Goal: Task Accomplishment & Management: Use online tool/utility

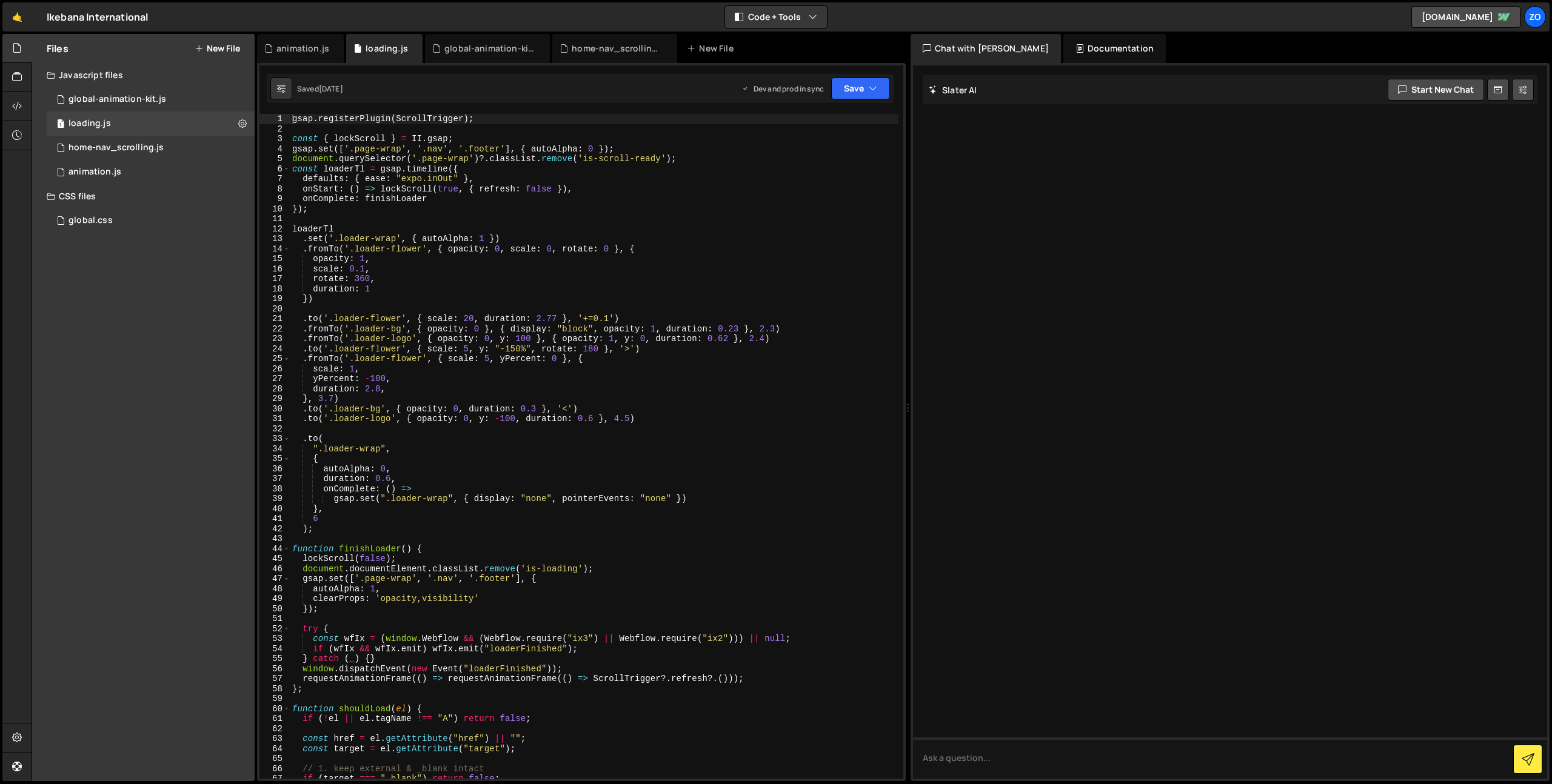
type textarea "scale: 0.1,"
click at [630, 271] on div "gsap . registerPlugin ( ScrollTrigger ) ; const { lockScroll } = II . gsap ; gs…" at bounding box center [594, 456] width 609 height 684
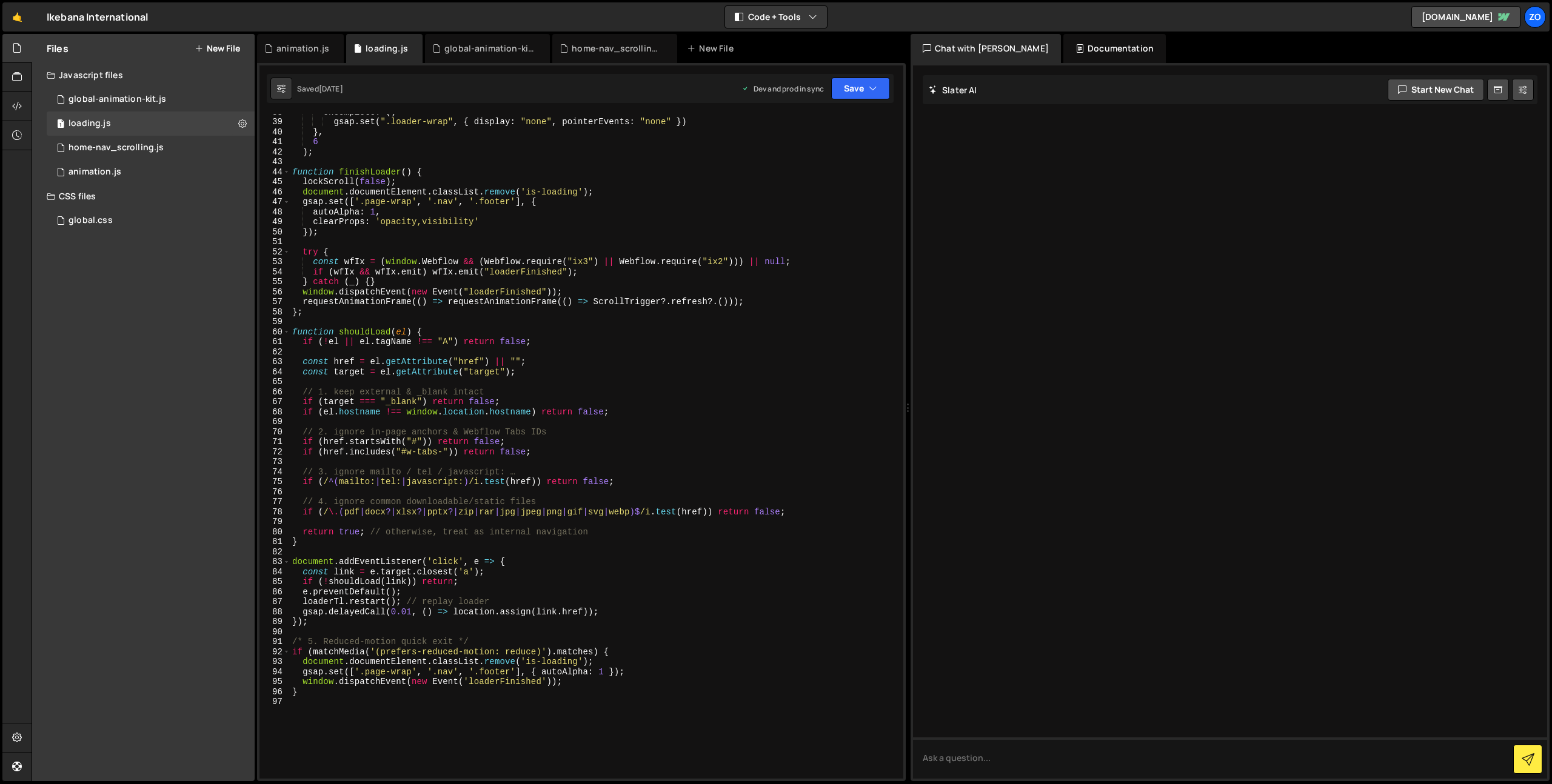
scroll to position [633, 0]
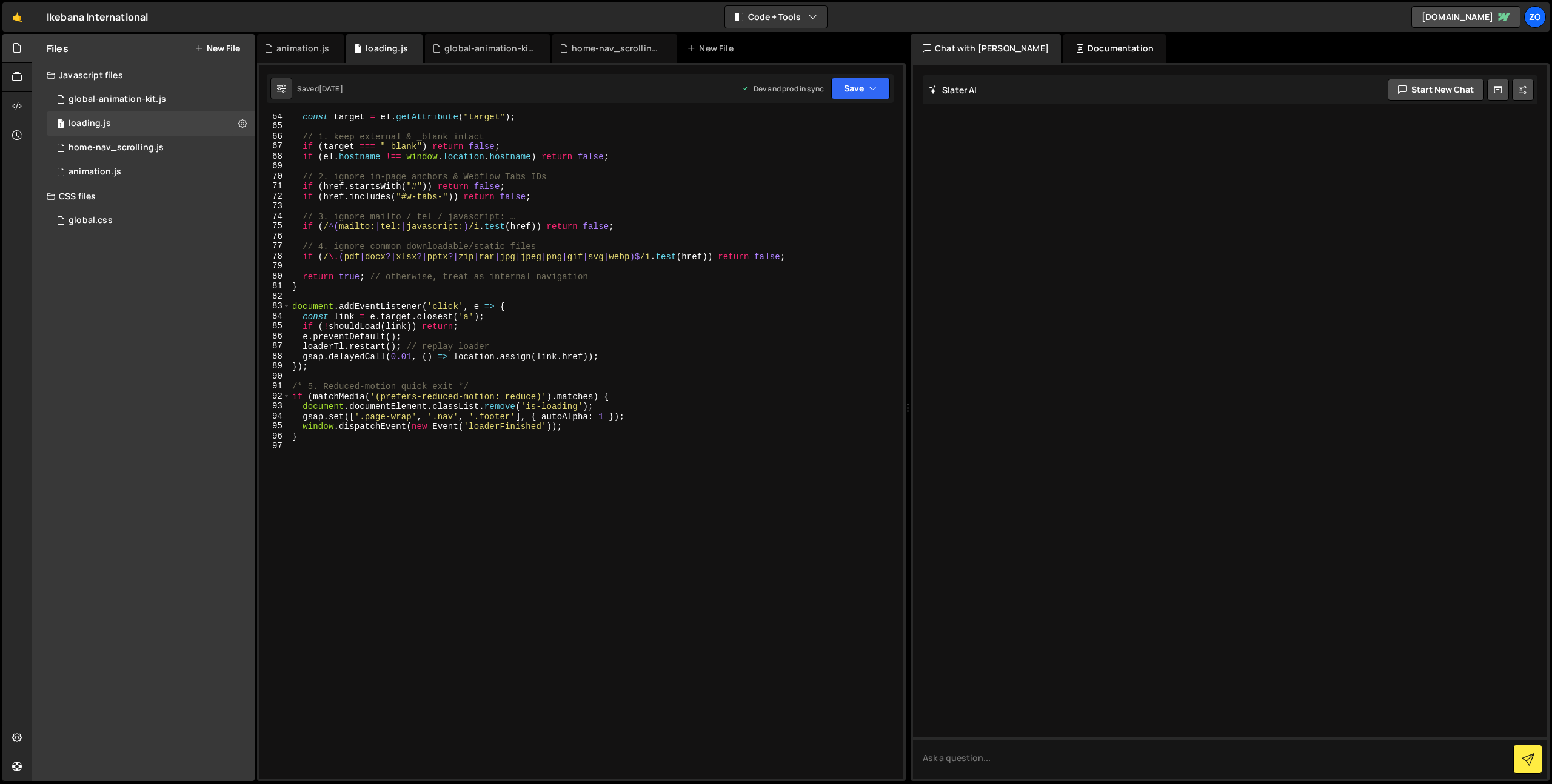
click at [710, 492] on div "const target = el . getAttribute ( "target" ) ; // 1. keep external & _blank in…" at bounding box center [594, 454] width 609 height 684
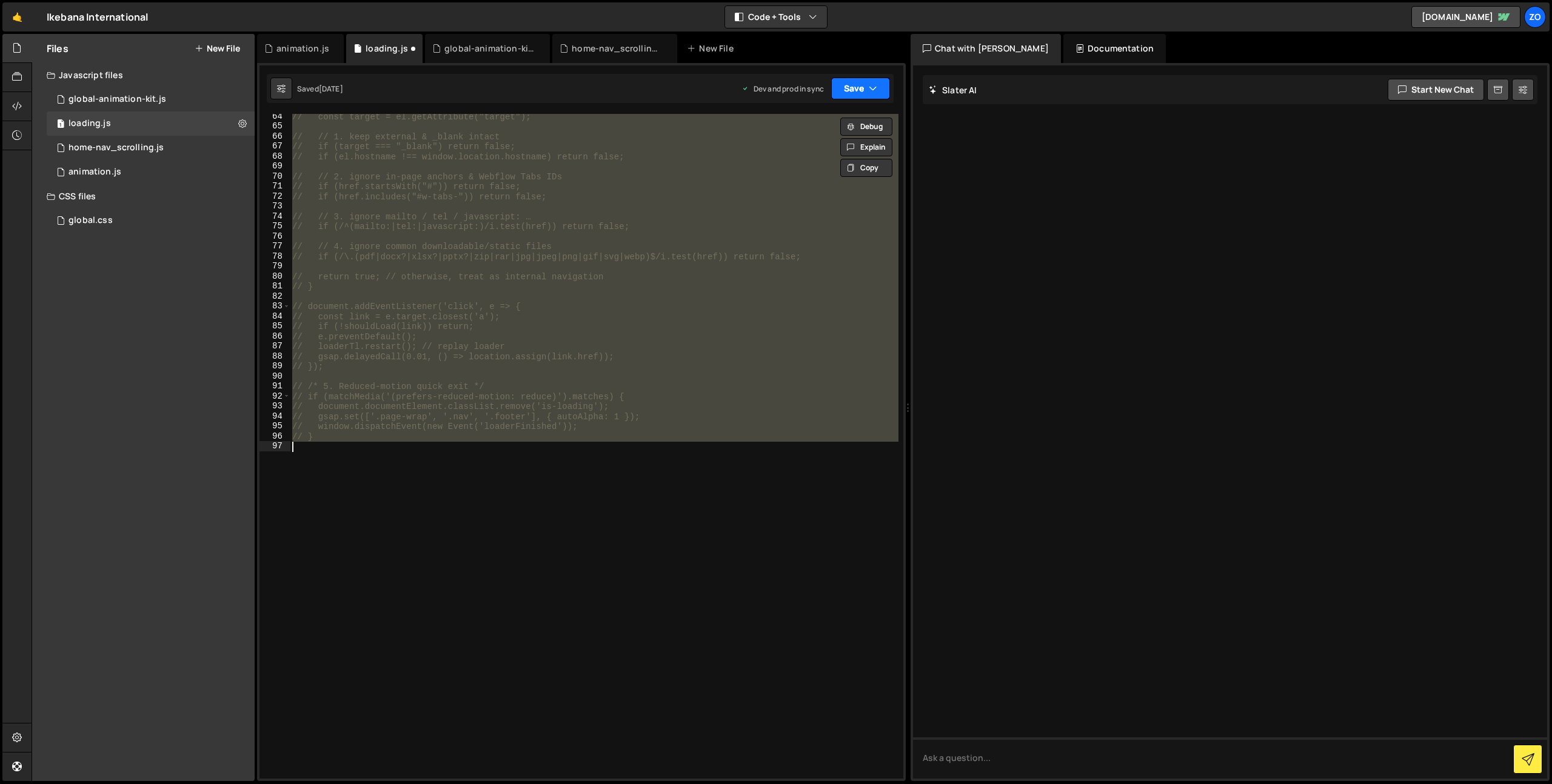
click at [879, 91] on button "Save" at bounding box center [860, 88] width 59 height 22
click at [845, 168] on div "Saved [DATE]" at bounding box center [819, 170] width 126 height 15
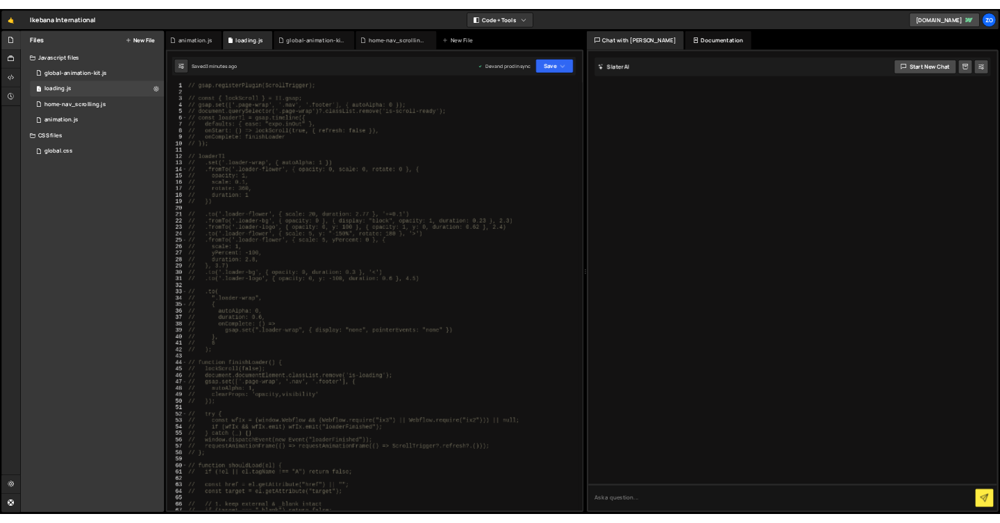
scroll to position [0, 0]
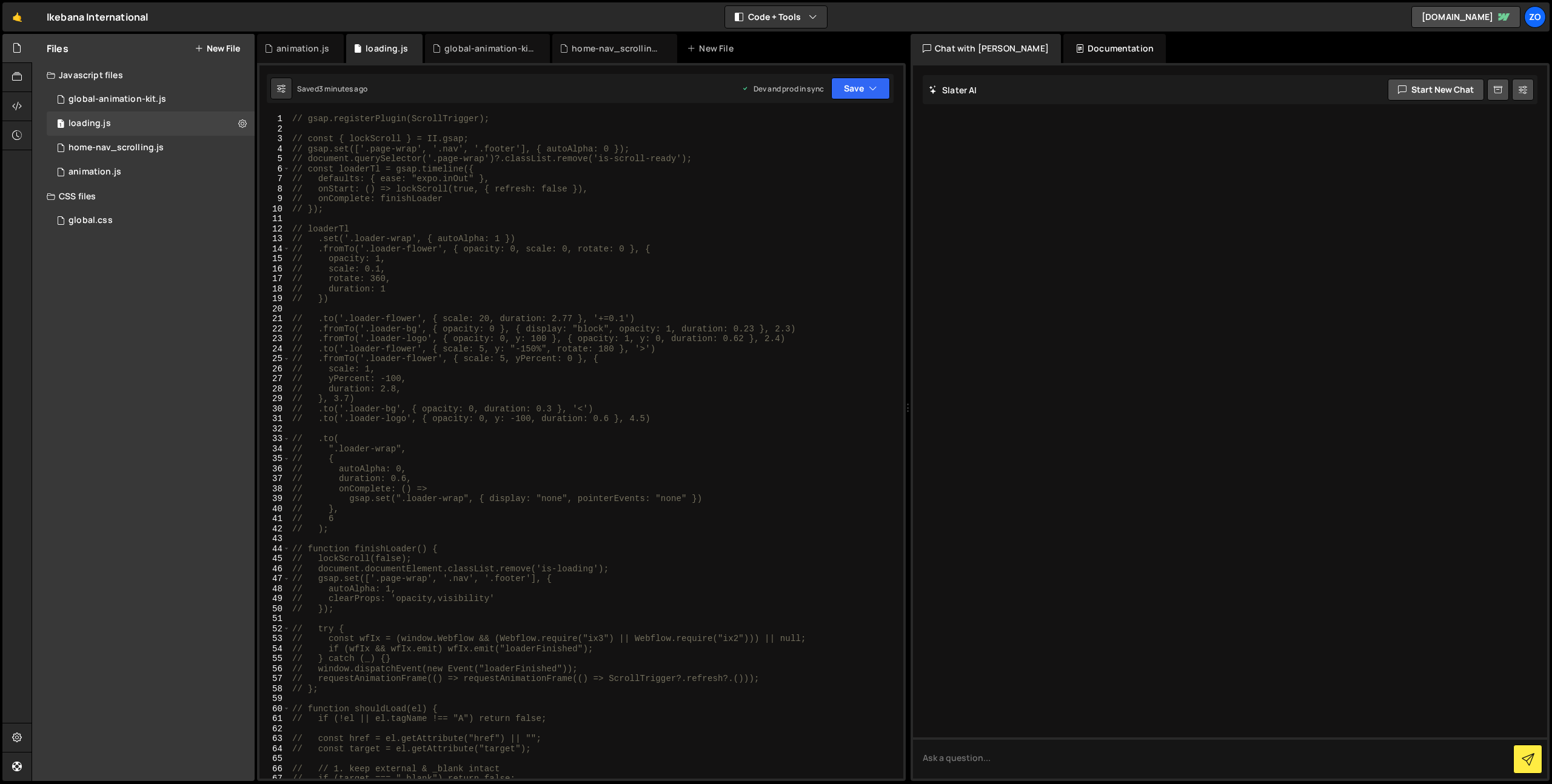
click at [653, 247] on div "// gsap.registerPlugin(ScrollTrigger); // const { lockScroll } = II.gsap; // gs…" at bounding box center [594, 456] width 609 height 684
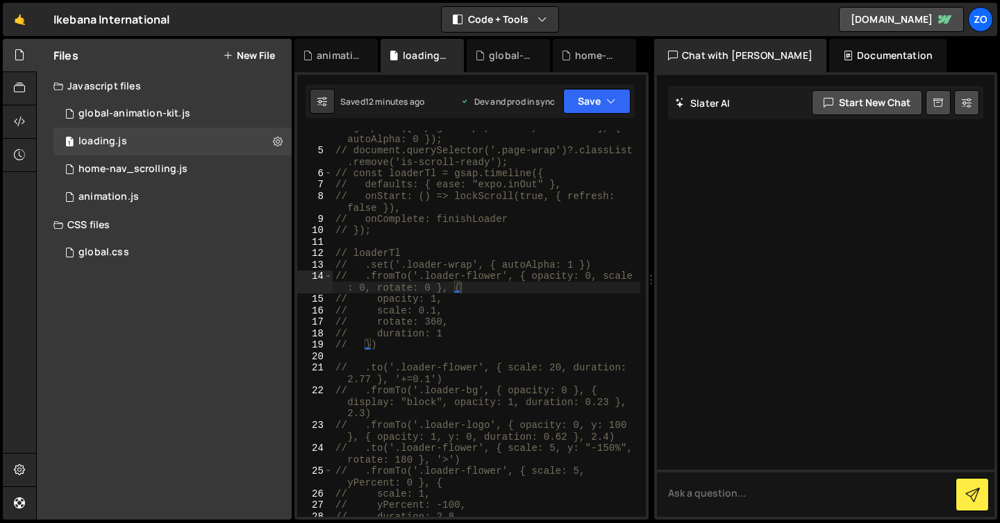
scroll to position [49, 0]
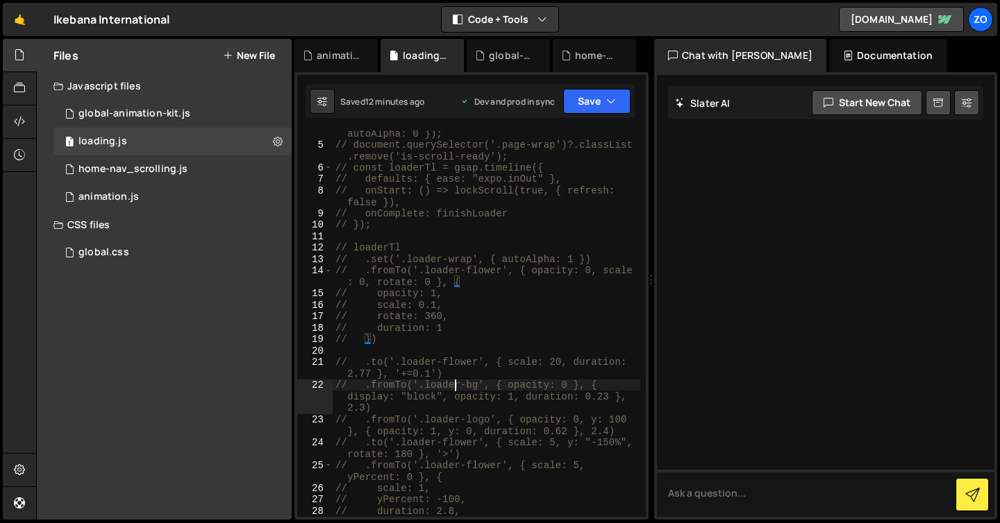
click at [453, 380] on div "// gsap.set(['.page-wrap', '.nav', '.footer'], { autoAlpha: 0 }); // document.q…" at bounding box center [485, 326] width 307 height 421
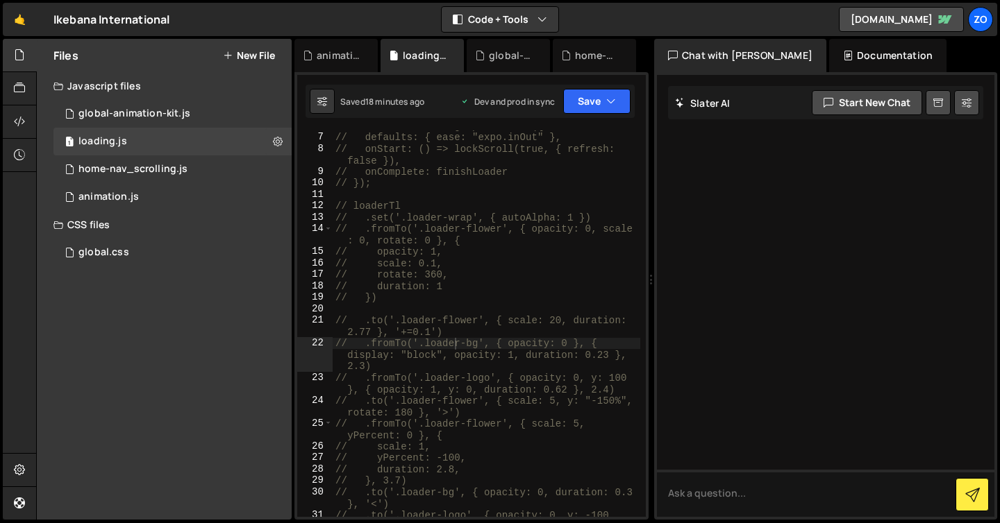
scroll to position [96, 0]
click at [393, 381] on div "// defaults: { ease: "expo.inOut" }, // onStart: () => lockScroll(true, { refre…" at bounding box center [485, 336] width 307 height 421
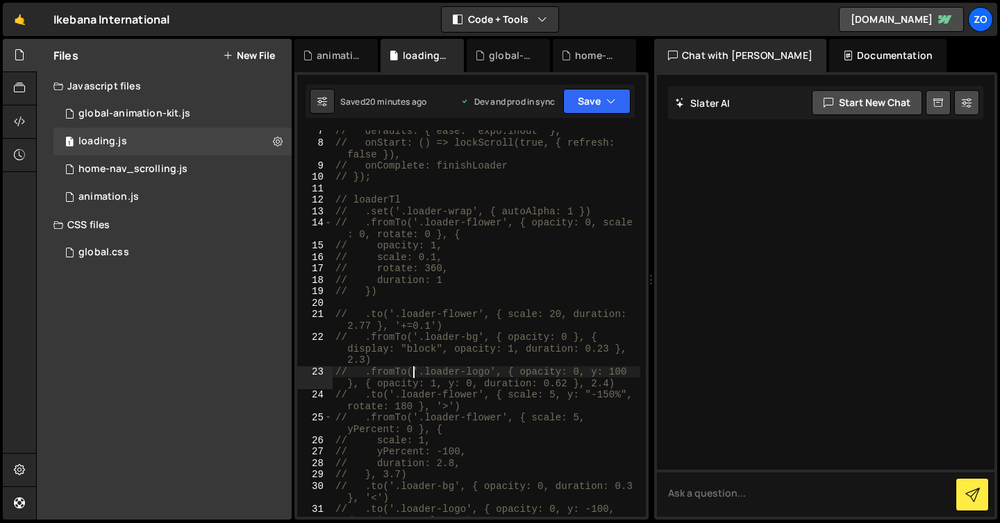
click at [415, 372] on div "// defaults: { ease: "expo.inOut" }, // onStart: () => lockScroll(true, { refre…" at bounding box center [485, 336] width 307 height 421
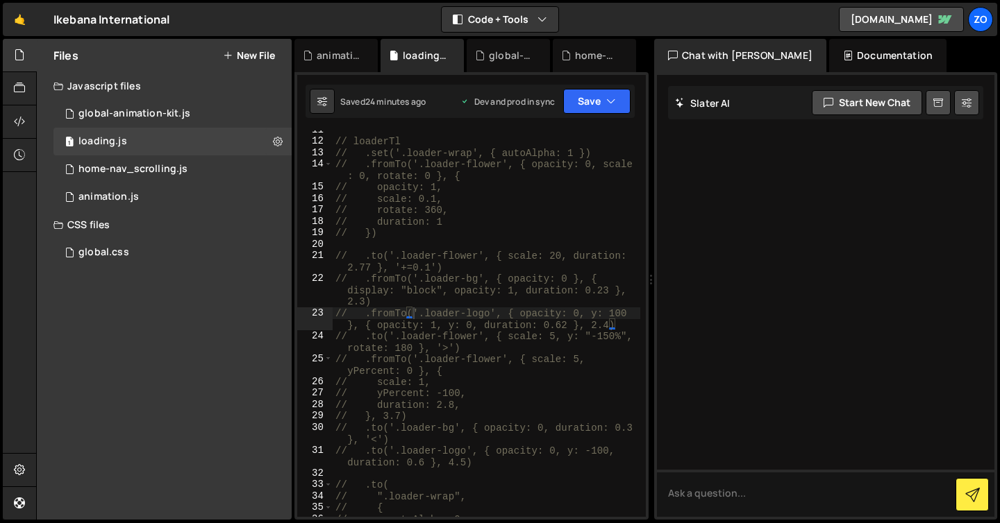
scroll to position [160, 0]
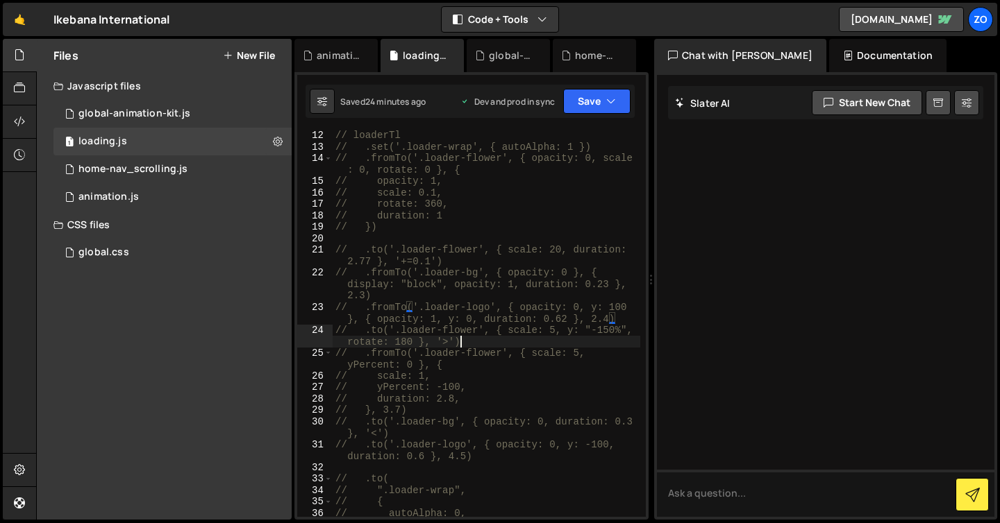
click at [474, 340] on div "// loaderTl // .set('.loader-wrap', { autoAlpha: 1 }) // .fromTo('.loader-flowe…" at bounding box center [485, 335] width 307 height 410
click at [364, 351] on div "// loaderTl // .set('.loader-wrap', { autoAlpha: 1 }) // .fromTo('.loader-flowe…" at bounding box center [485, 329] width 307 height 410
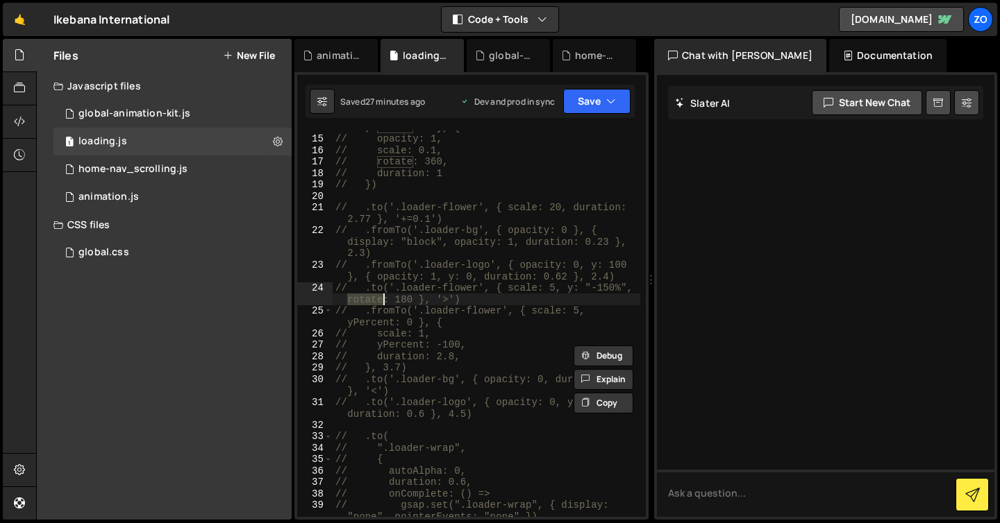
scroll to position [209, 0]
click at [478, 331] on div "// opacity: 1, // scale: 0.1, // rotate: 360, // duration: 1 // }) // .to('.loa…" at bounding box center [485, 333] width 307 height 410
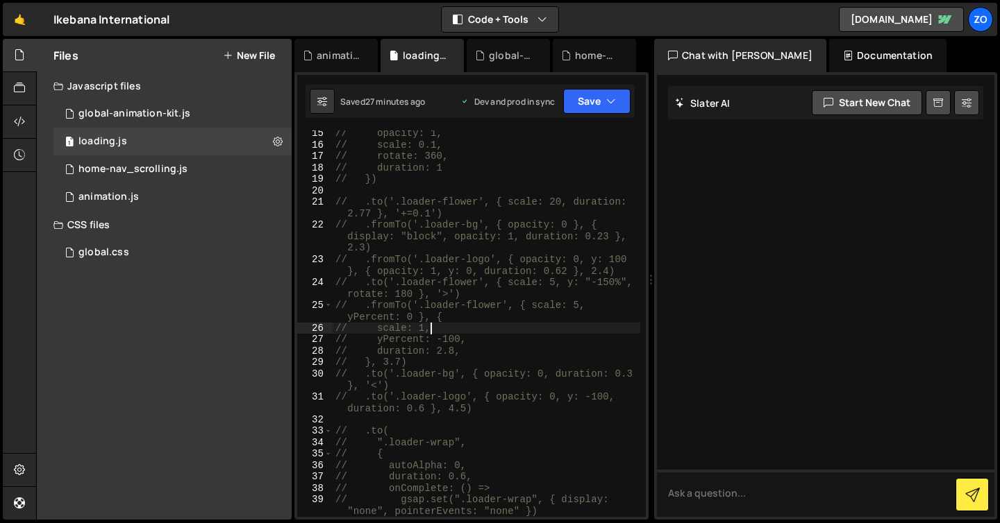
click at [361, 315] on div "// opacity: 1, // scale: 0.1, // rotate: 360, // duration: 1 // }) // .to('.loa…" at bounding box center [485, 333] width 307 height 410
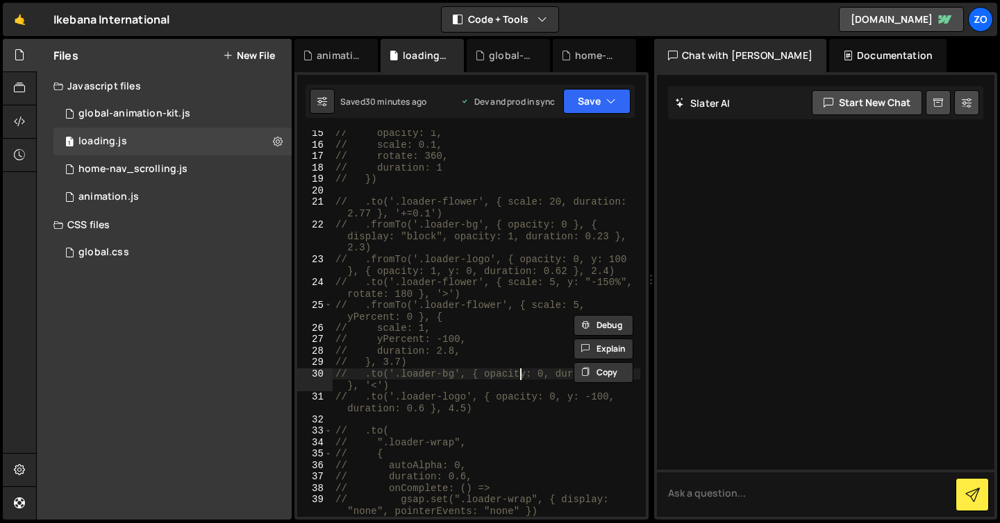
click at [517, 376] on div "// opacity: 1, // scale: 0.1, // rotate: 360, // duration: 1 // }) // .to('.loa…" at bounding box center [485, 333] width 307 height 410
type textarea "// .to('.loader-bg', { opacity: 0, duration: 0.3 }, '<')"
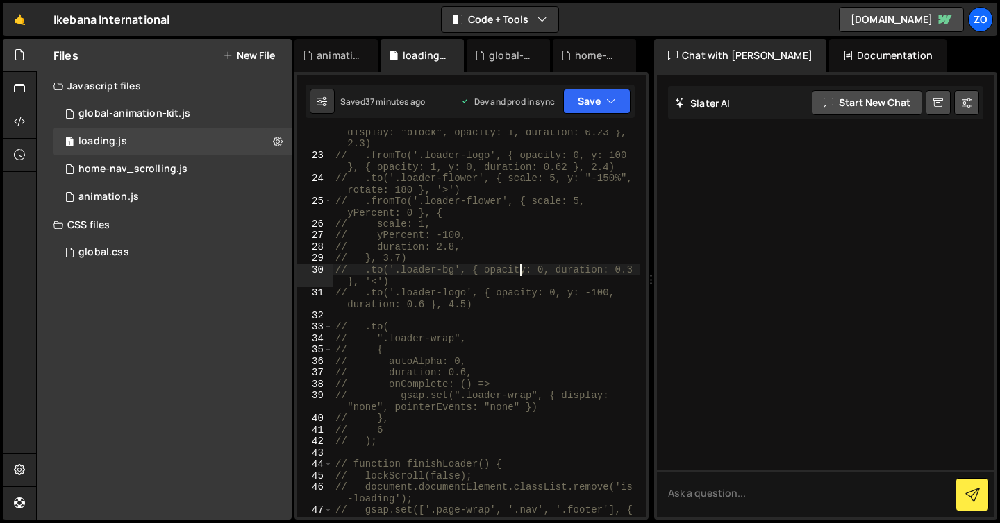
scroll to position [307, 0]
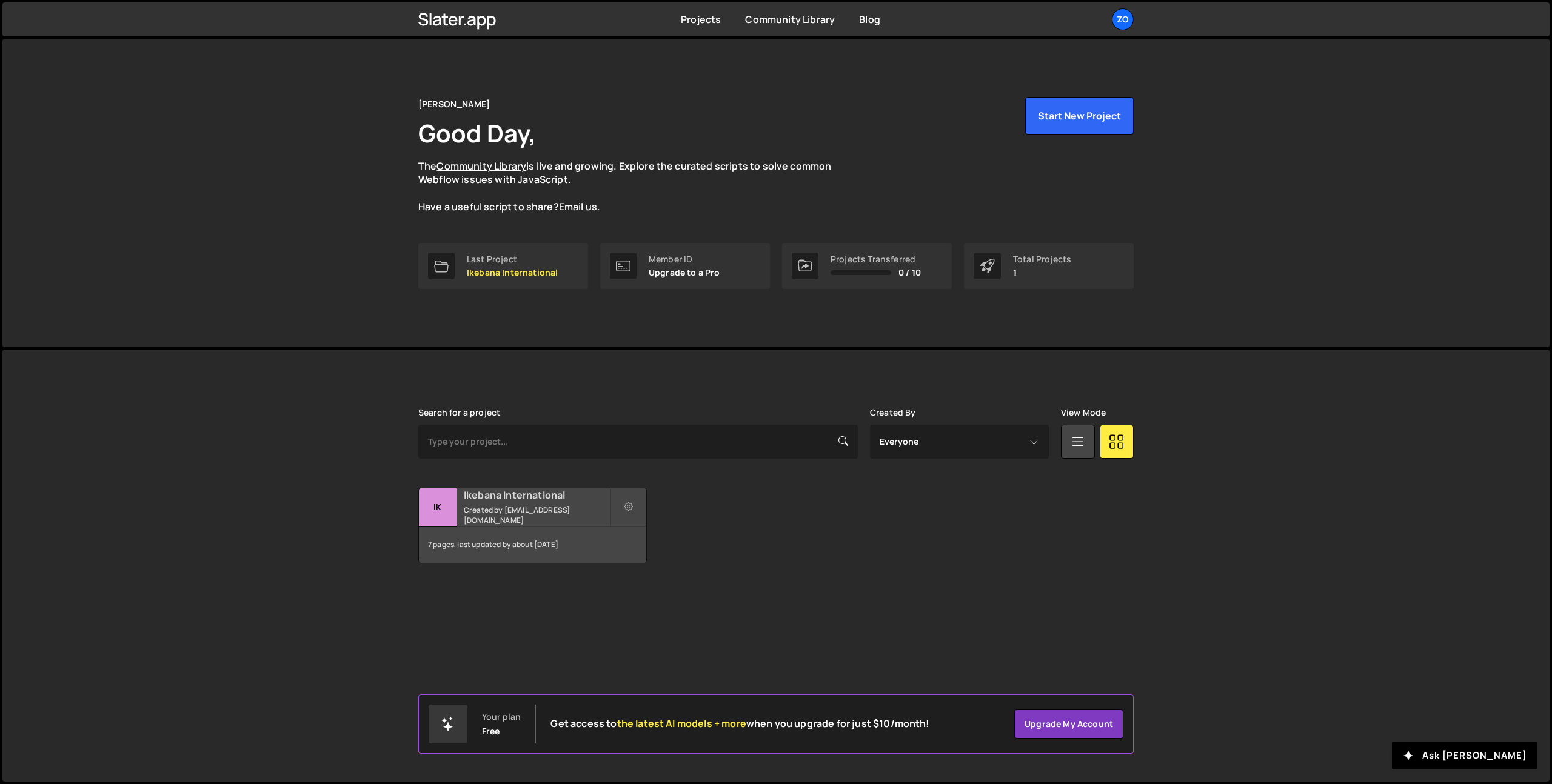
click at [541, 507] on div "Ikebana International Created by ywtzoe@gmail.com" at bounding box center [533, 506] width 227 height 38
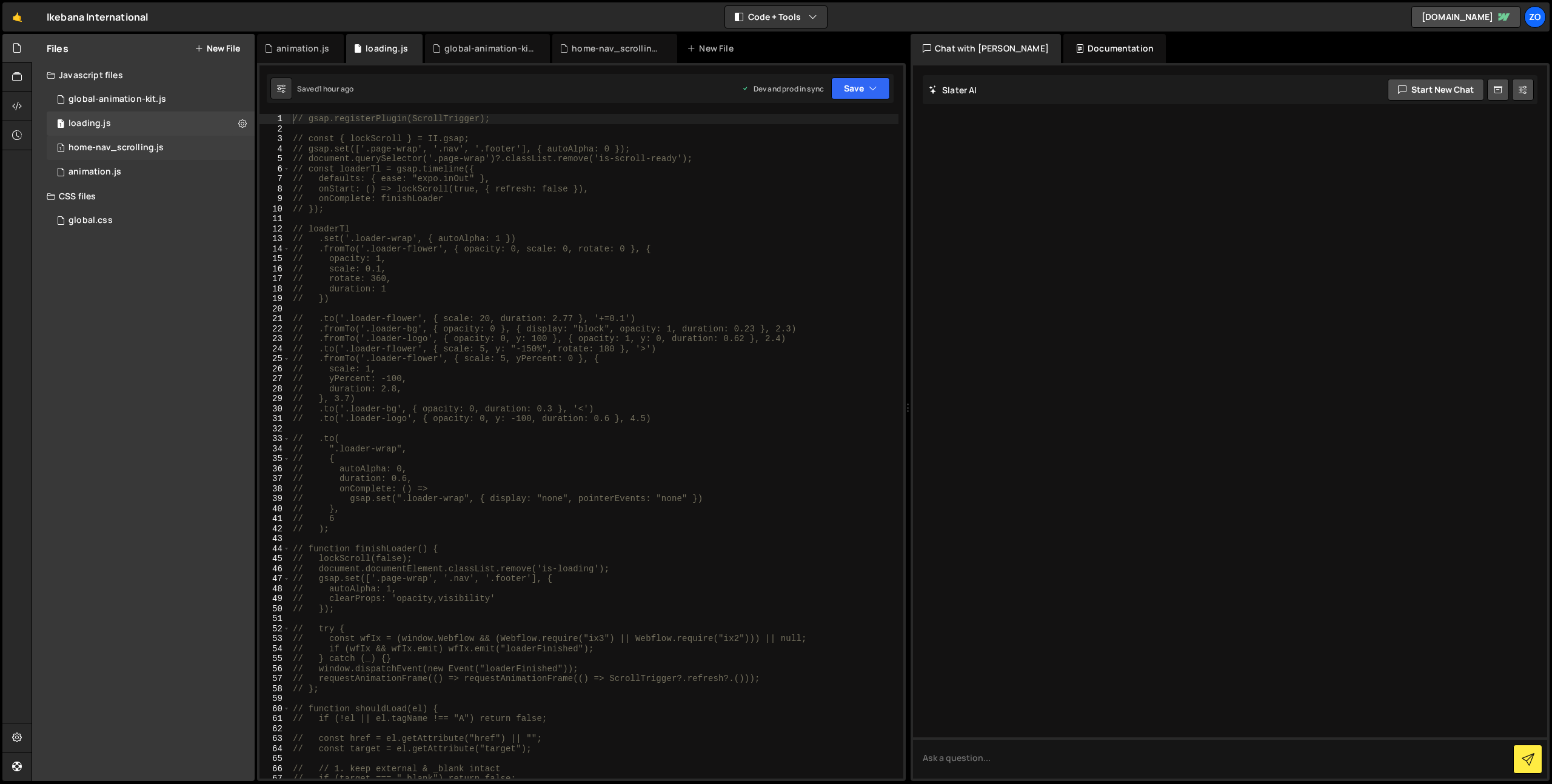
click at [128, 143] on div "home-nav_scrolling.js" at bounding box center [115, 148] width 95 height 10
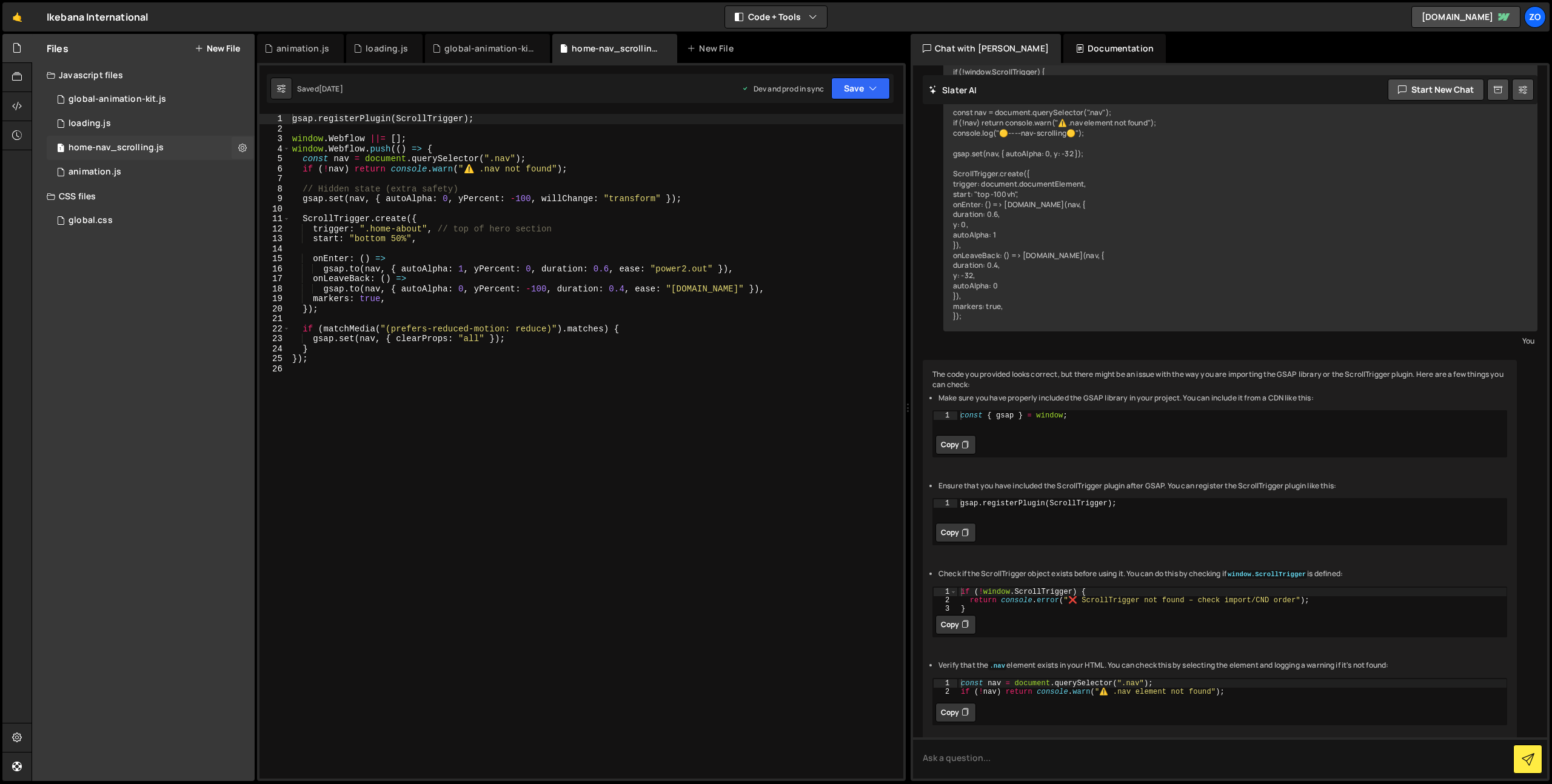
scroll to position [203, 0]
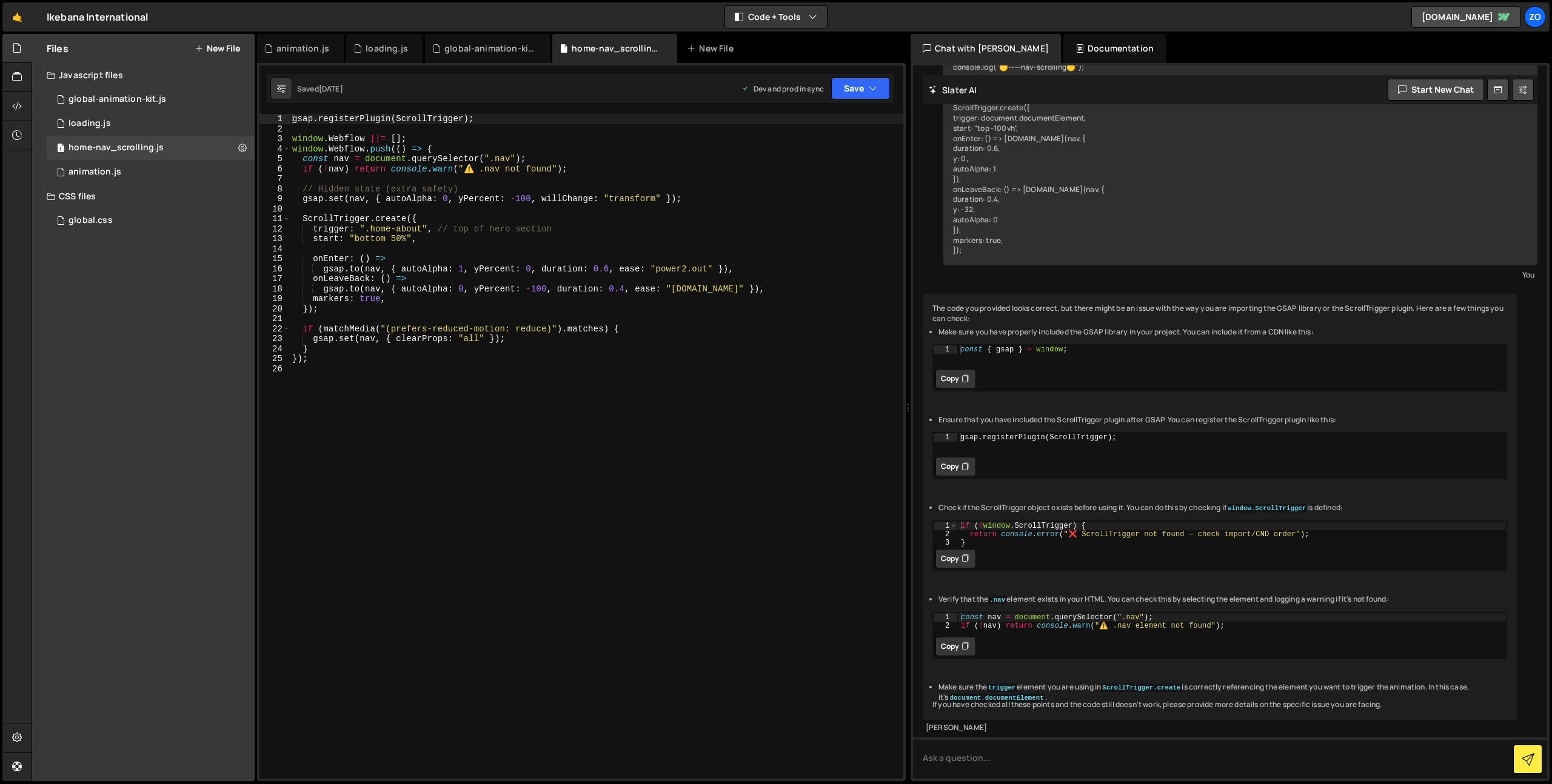
drag, startPoint x: 411, startPoint y: 435, endPoint x: 405, endPoint y: 427, distance: 10.0
click at [410, 434] on div "gsap . registerPlugin ( ScrollTrigger ) ; window . Webflow ||= [ ] ; window . W…" at bounding box center [597, 456] width 613 height 684
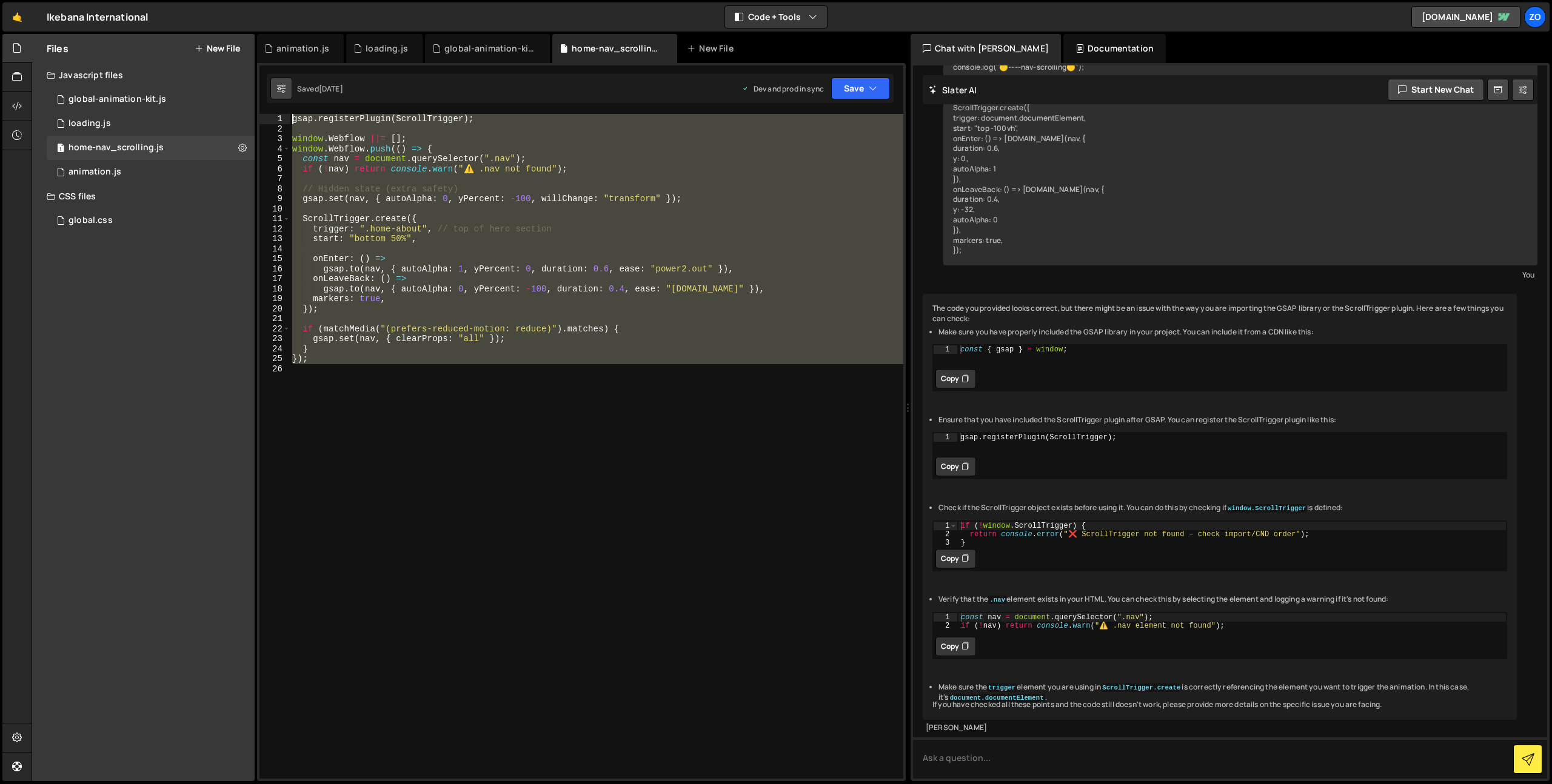
drag, startPoint x: 327, startPoint y: 375, endPoint x: 276, endPoint y: 96, distance: 283.6
click at [276, 96] on div "Debug Explain Copy animation.js loading.js global-animation-kit.js home-nav_scr…" at bounding box center [581, 408] width 649 height 748
type textarea "gsap.registerPlugin(ScrollTrigger);"
click at [133, 102] on div "global-animation-kit.js" at bounding box center [117, 100] width 98 height 10
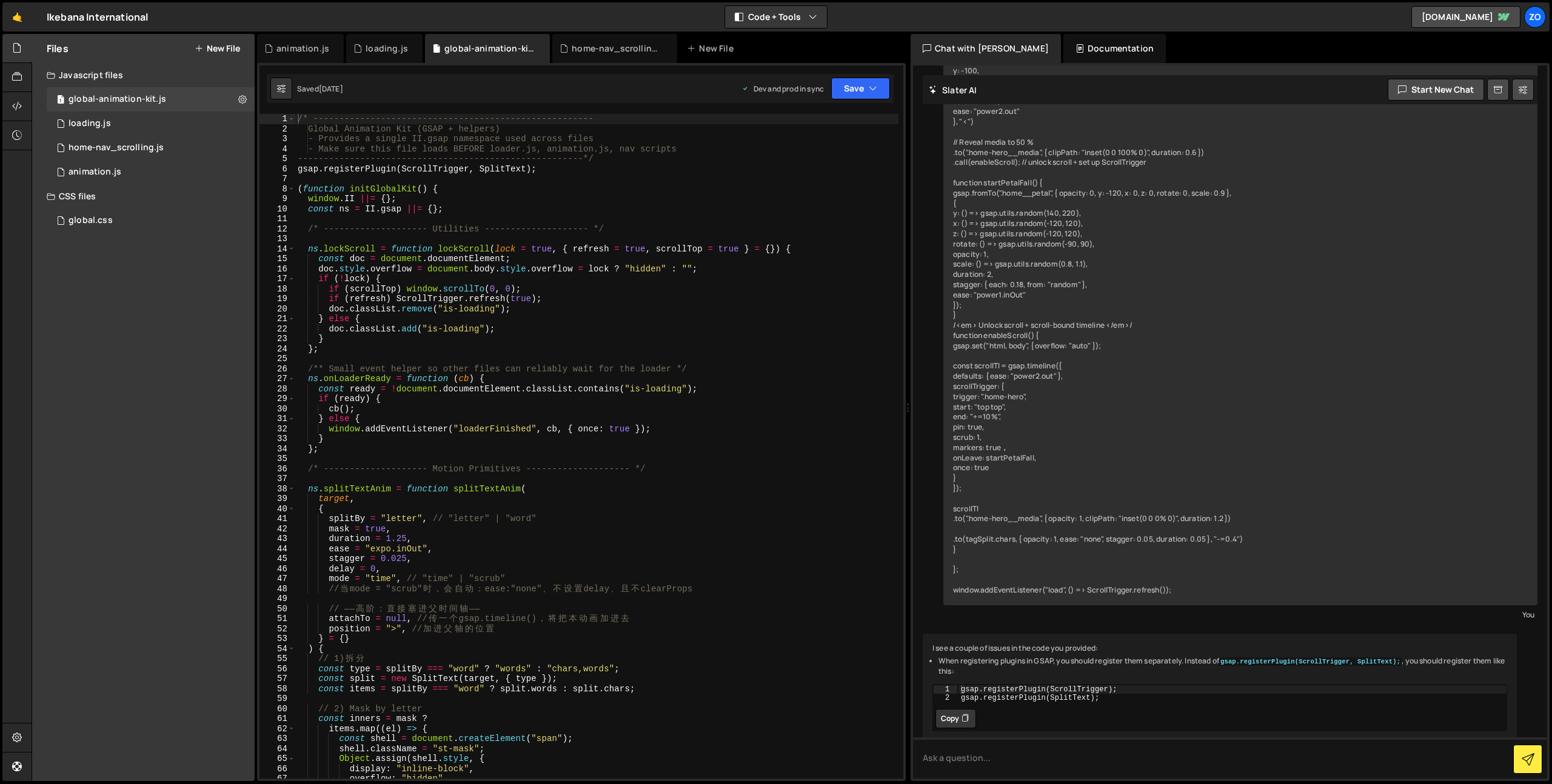
scroll to position [954, 0]
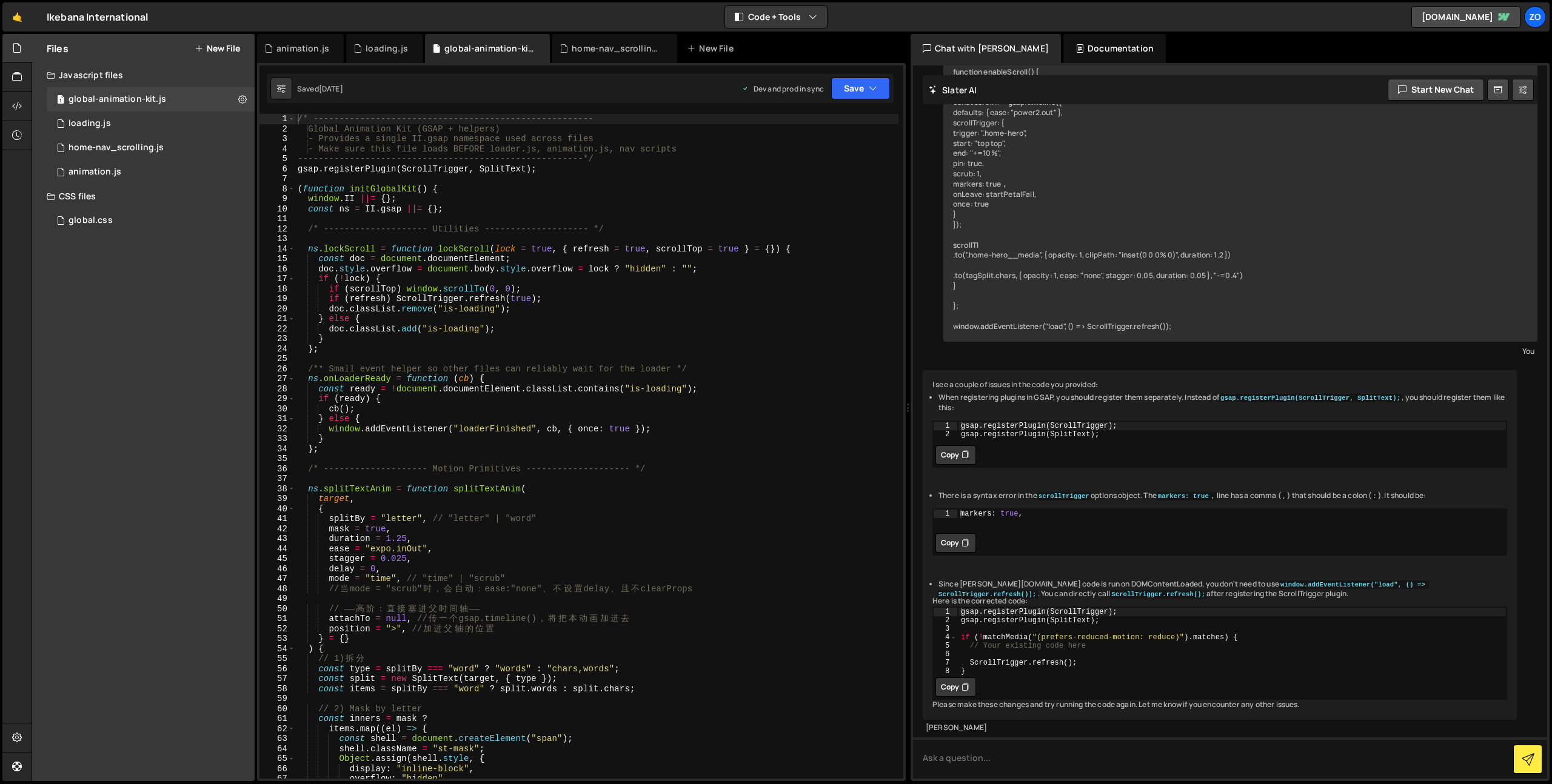
click at [743, 448] on div "/* ------------------------------------------------------ Global Animation Kit …" at bounding box center [597, 456] width 604 height 684
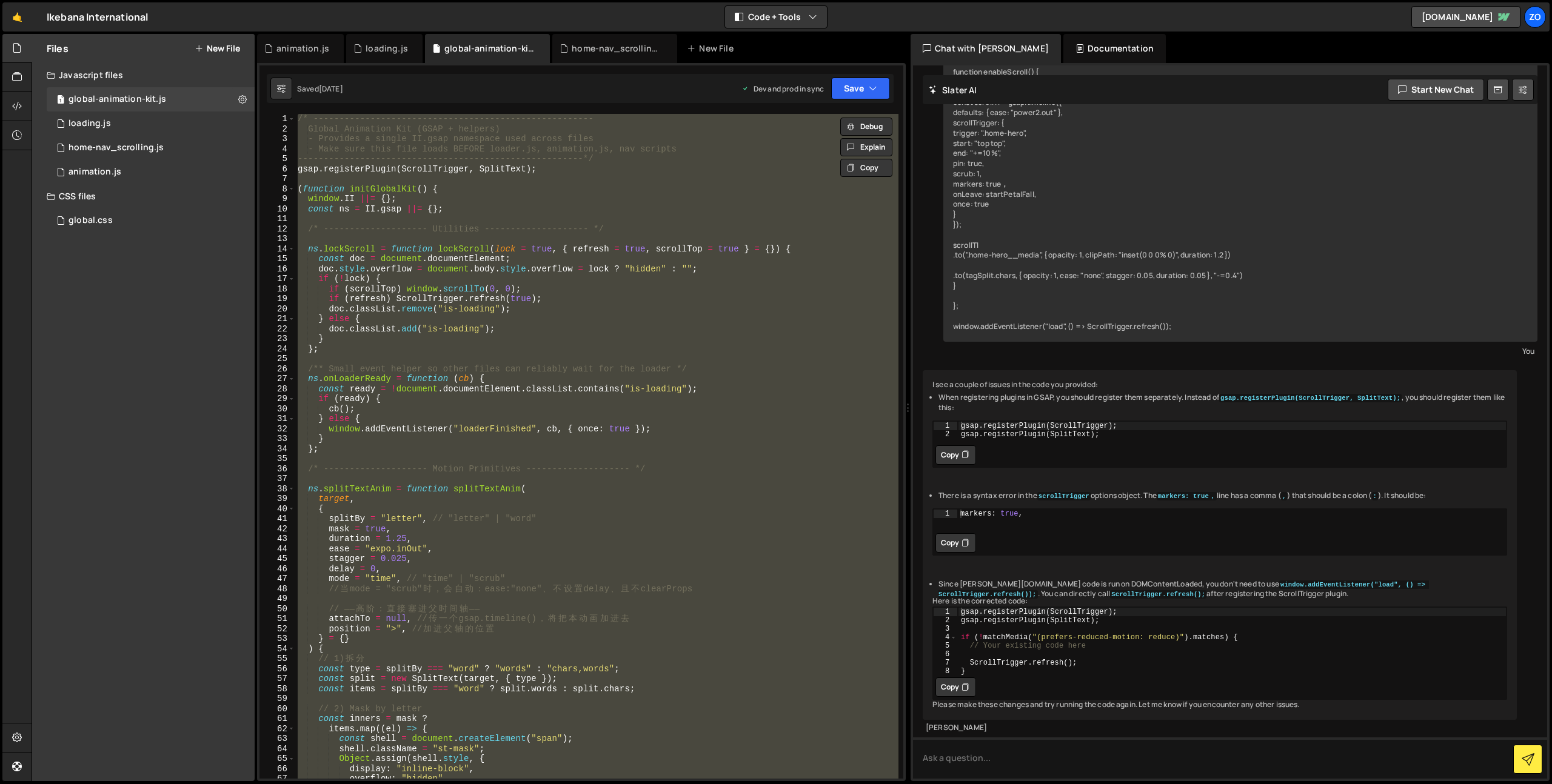
type textarea "// })();"
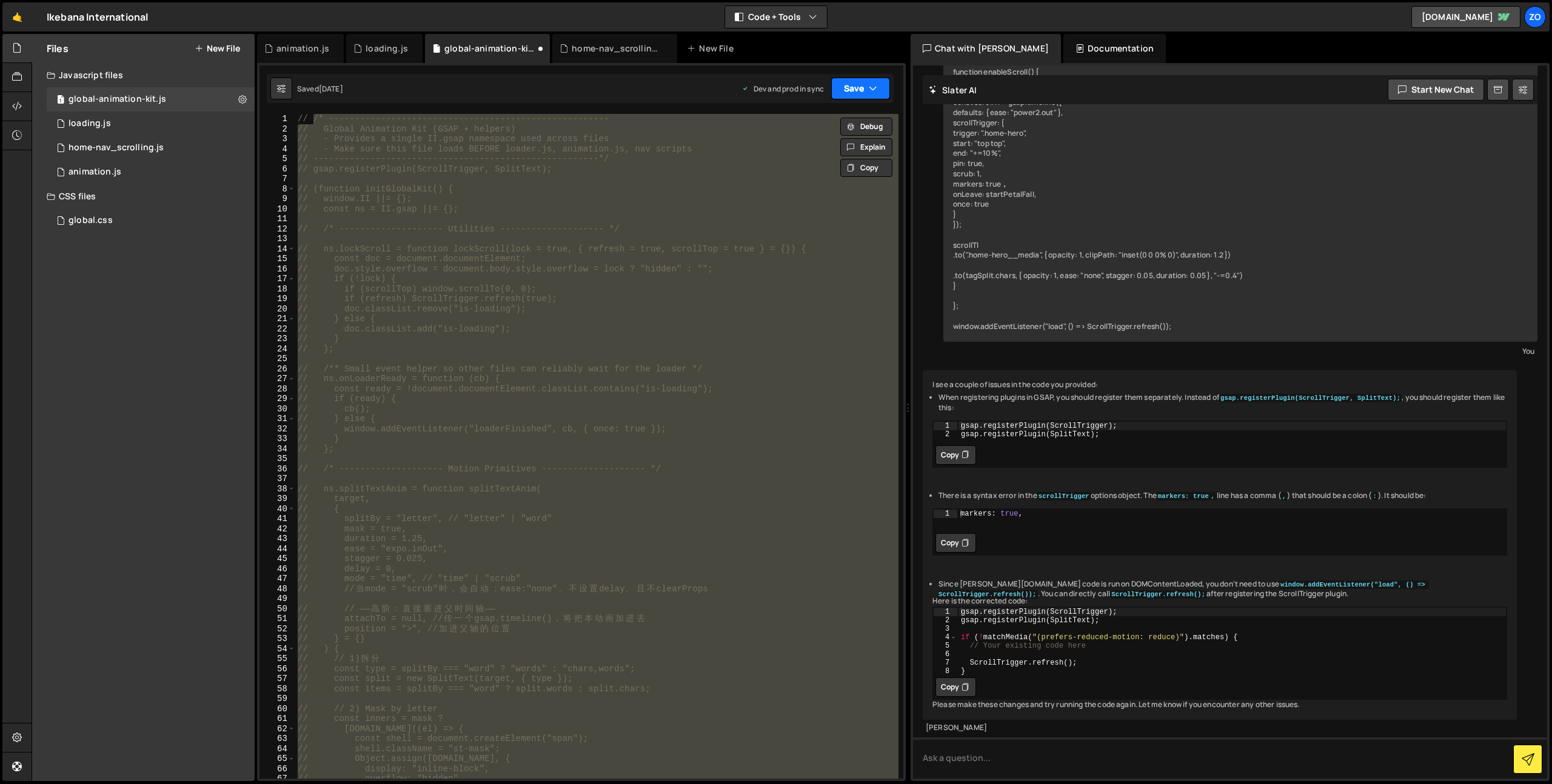
click at [869, 93] on icon "button" at bounding box center [873, 88] width 9 height 12
click at [847, 166] on div "Saved [DATE]" at bounding box center [819, 170] width 126 height 15
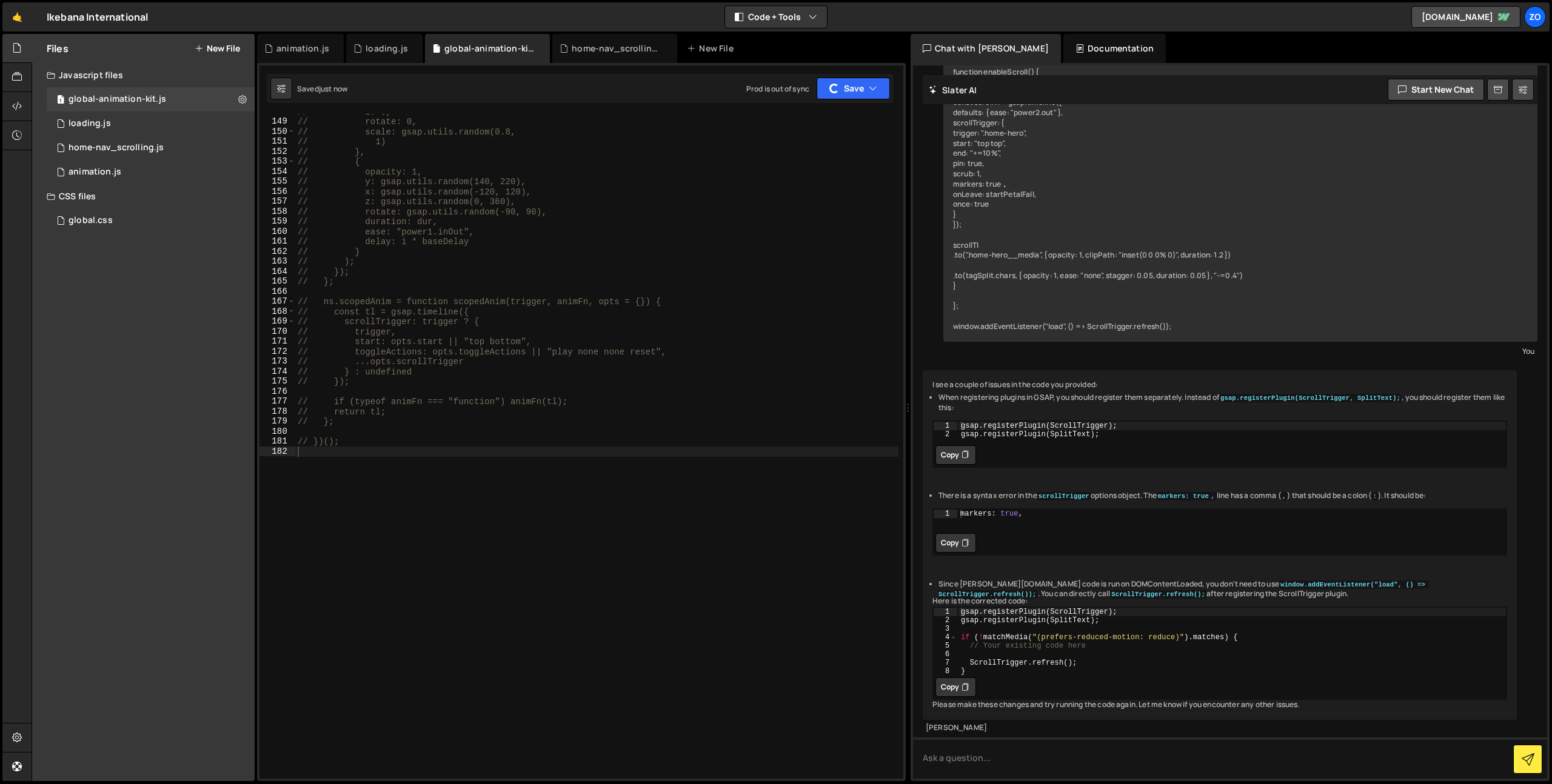
scroll to position [1477, 0]
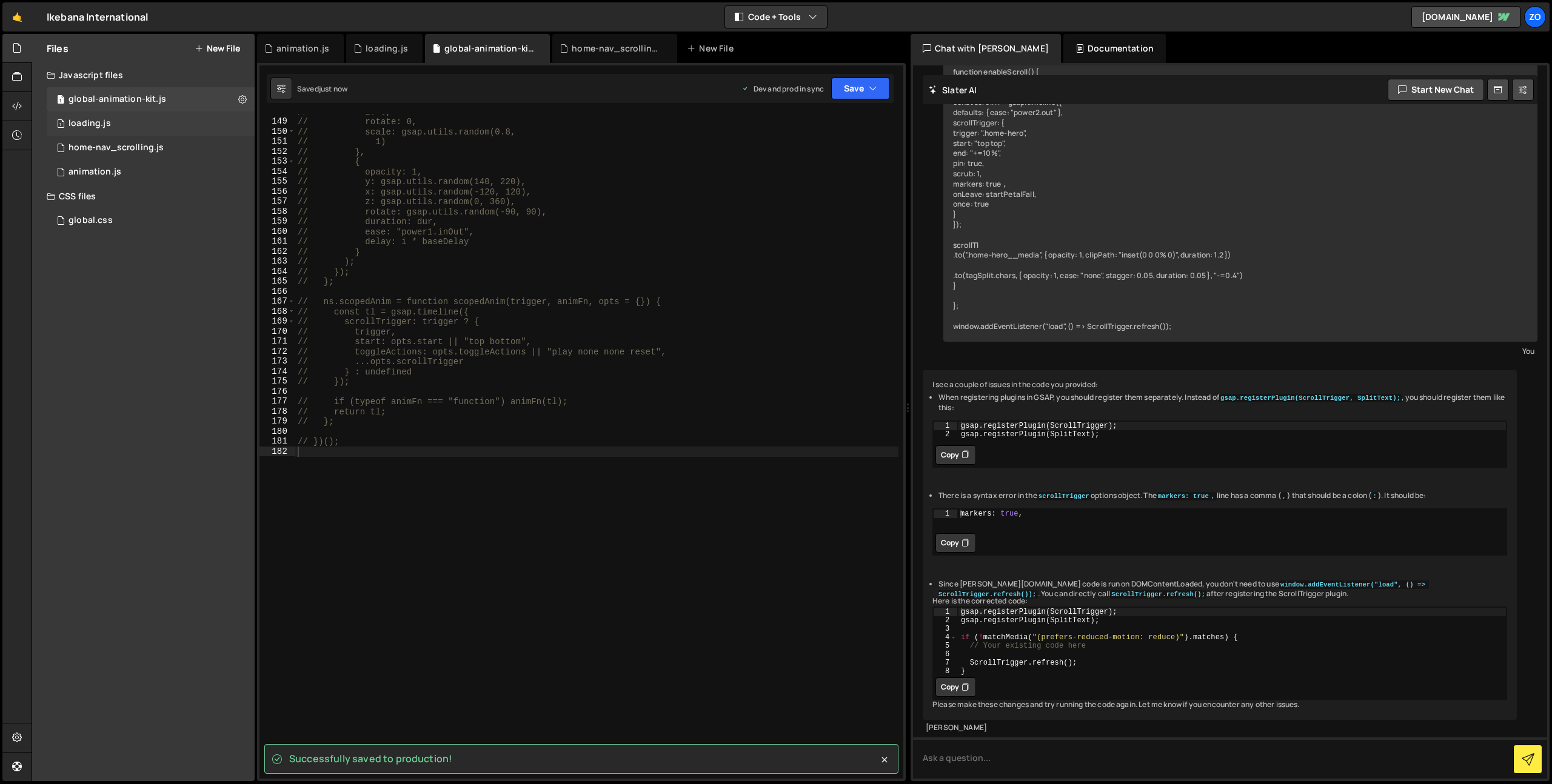
click at [172, 119] on div "1 loading.js 0" at bounding box center [150, 124] width 208 height 24
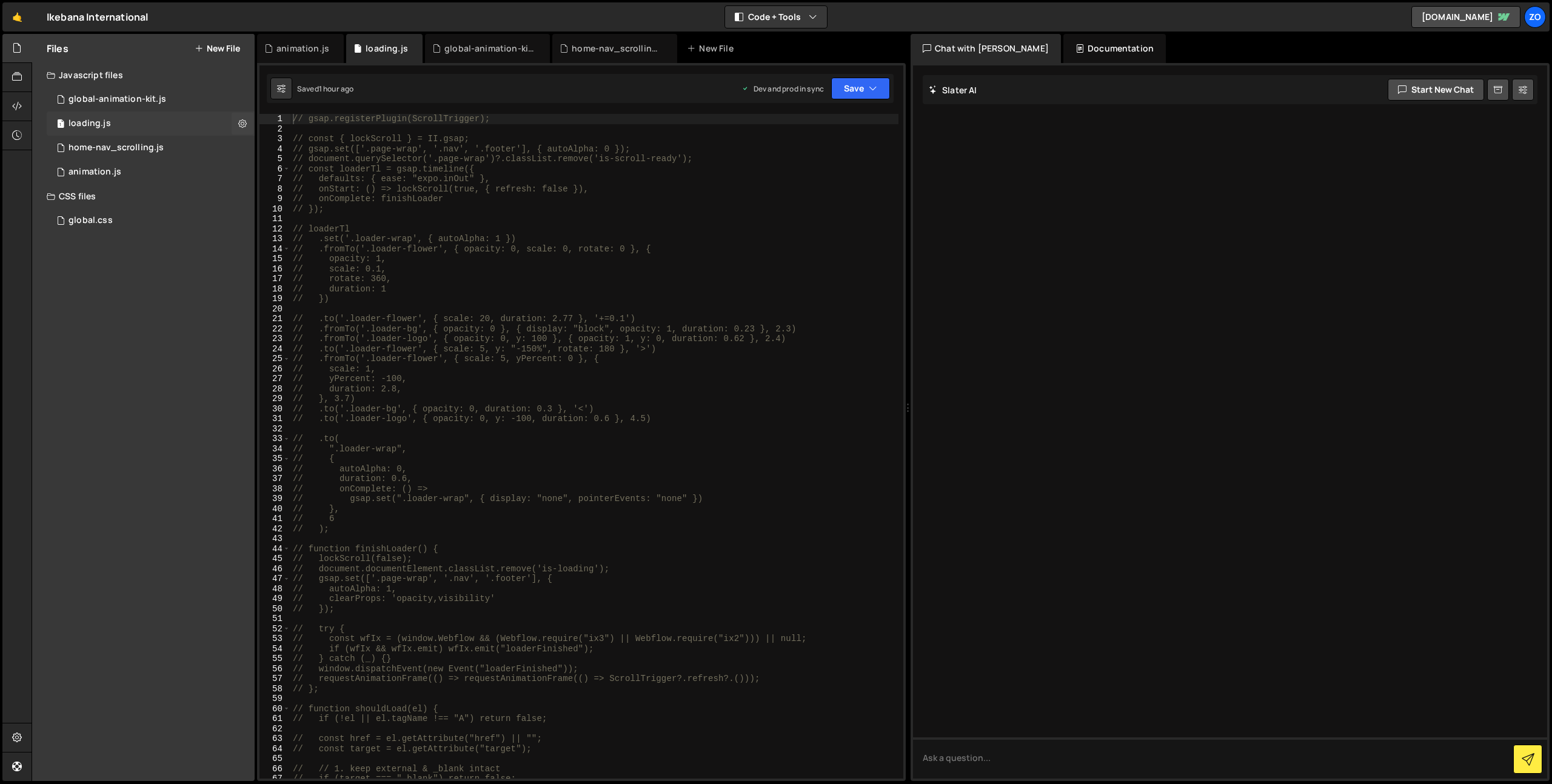
scroll to position [0, 0]
click at [857, 86] on button "Save" at bounding box center [860, 88] width 59 height 22
click at [845, 178] on button "Save to Production S Saved 1 hour ago" at bounding box center [819, 165] width 146 height 39
click at [130, 171] on div "1 animation.js 0" at bounding box center [150, 172] width 208 height 24
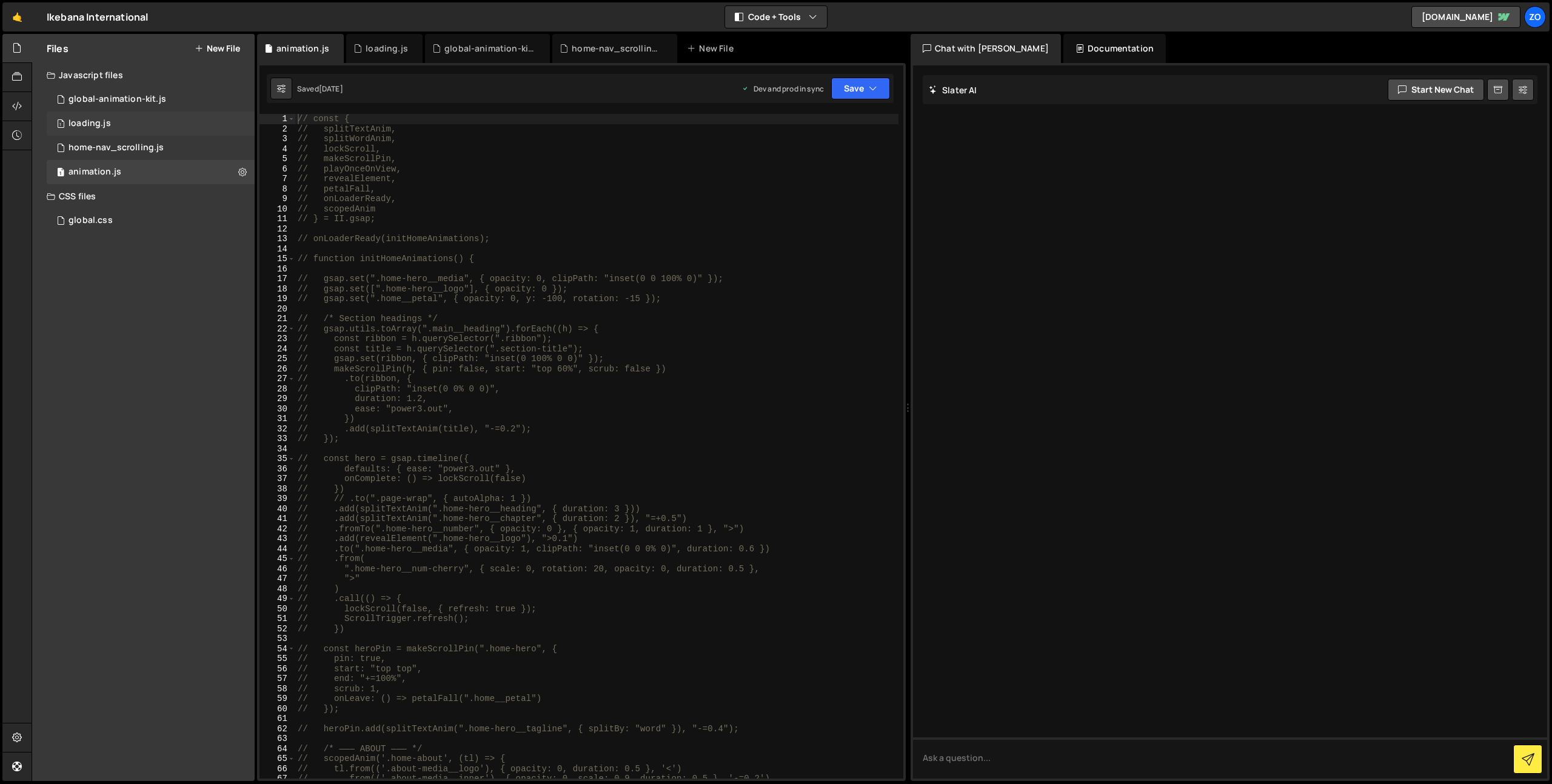
click at [152, 126] on div "1 loading.js 0" at bounding box center [150, 124] width 208 height 24
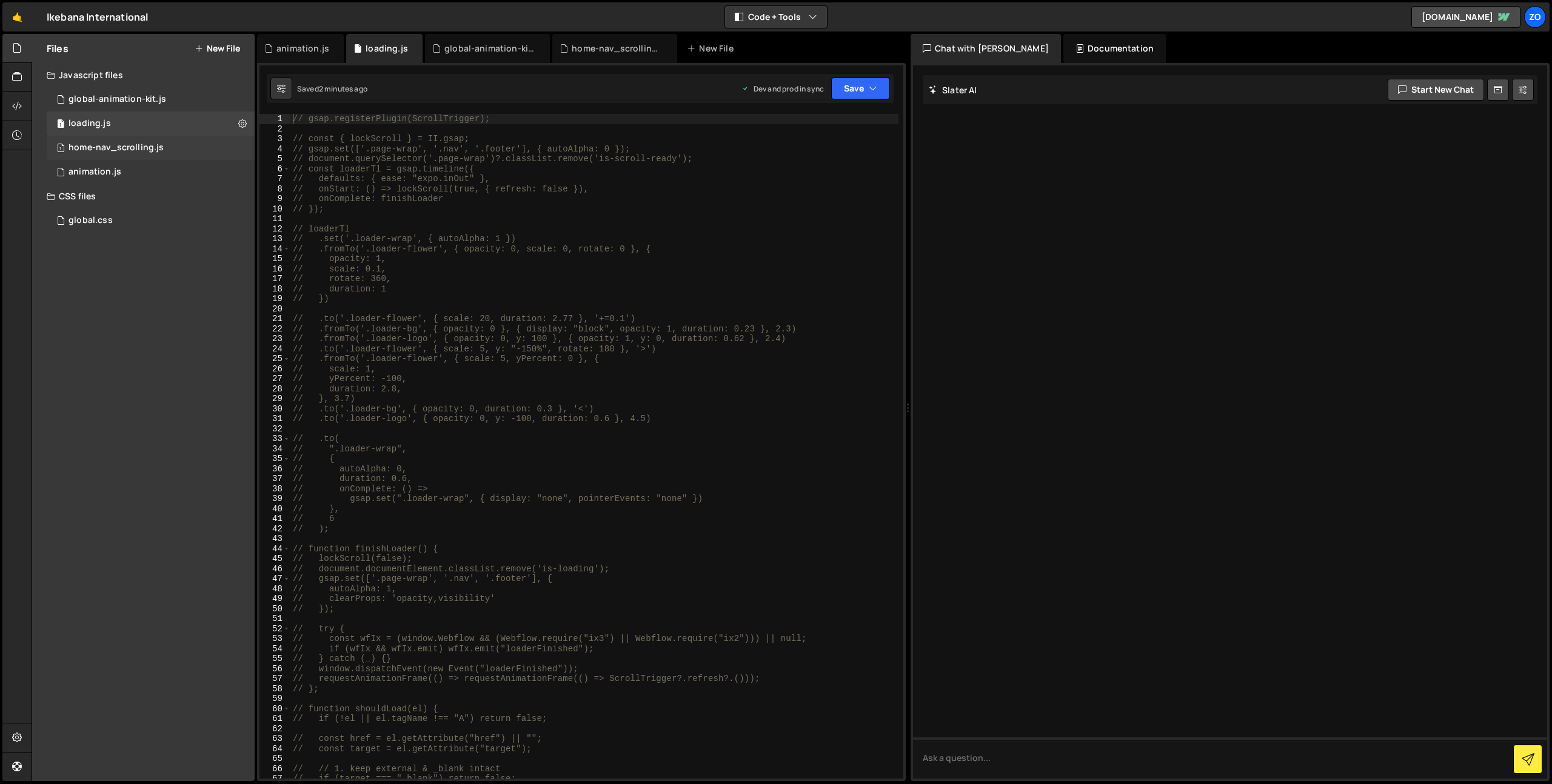
click at [123, 146] on div "home-nav_scrolling.js" at bounding box center [115, 148] width 95 height 10
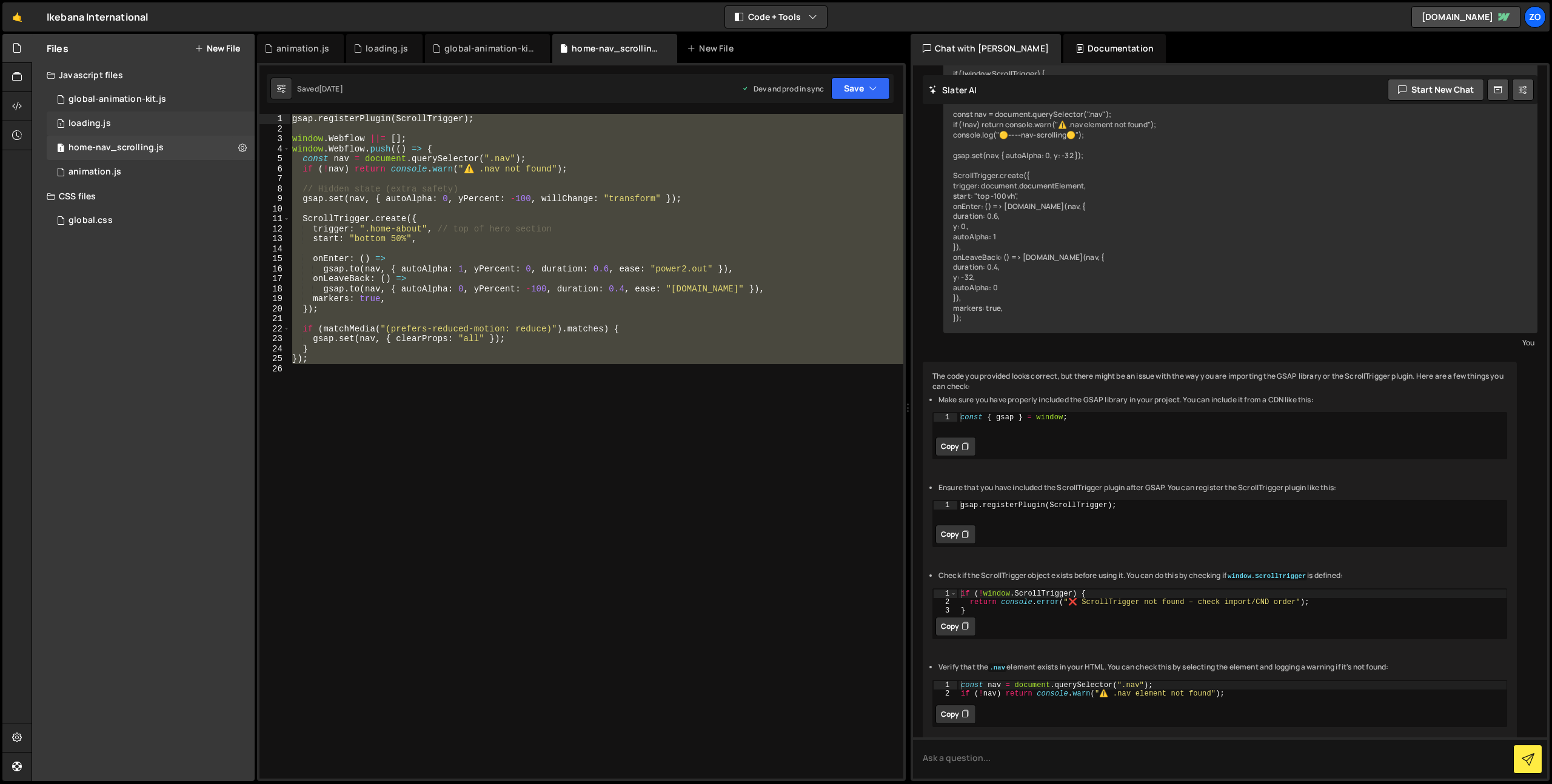
scroll to position [203, 0]
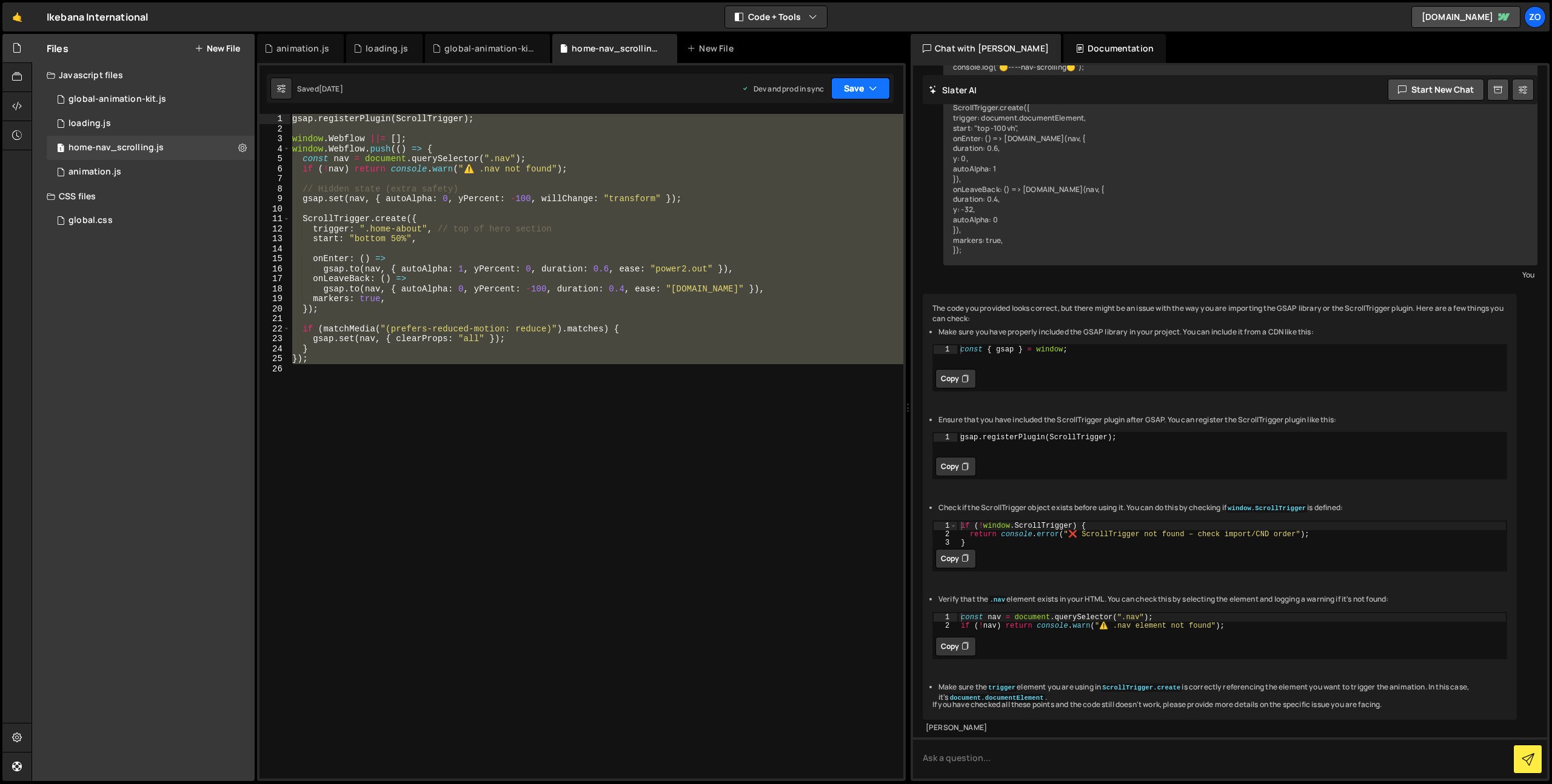
click at [875, 88] on icon "button" at bounding box center [873, 88] width 9 height 12
click at [847, 177] on div "Saved 4 weeks ago" at bounding box center [819, 170] width 126 height 15
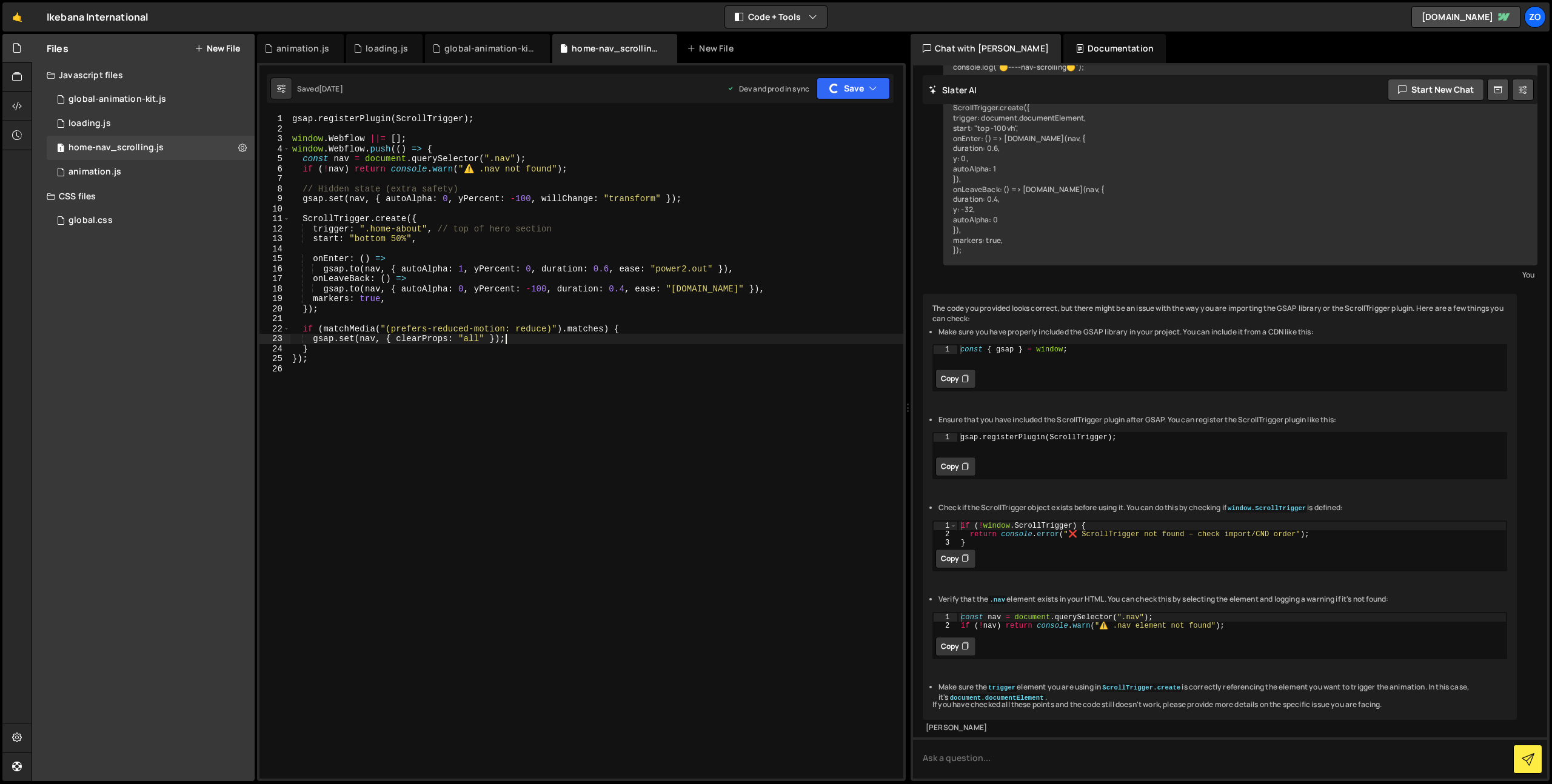
click at [659, 340] on div "gsap . registerPlugin ( ScrollTrigger ) ; window . Webflow ||= [ ] ; window . W…" at bounding box center [597, 456] width 613 height 684
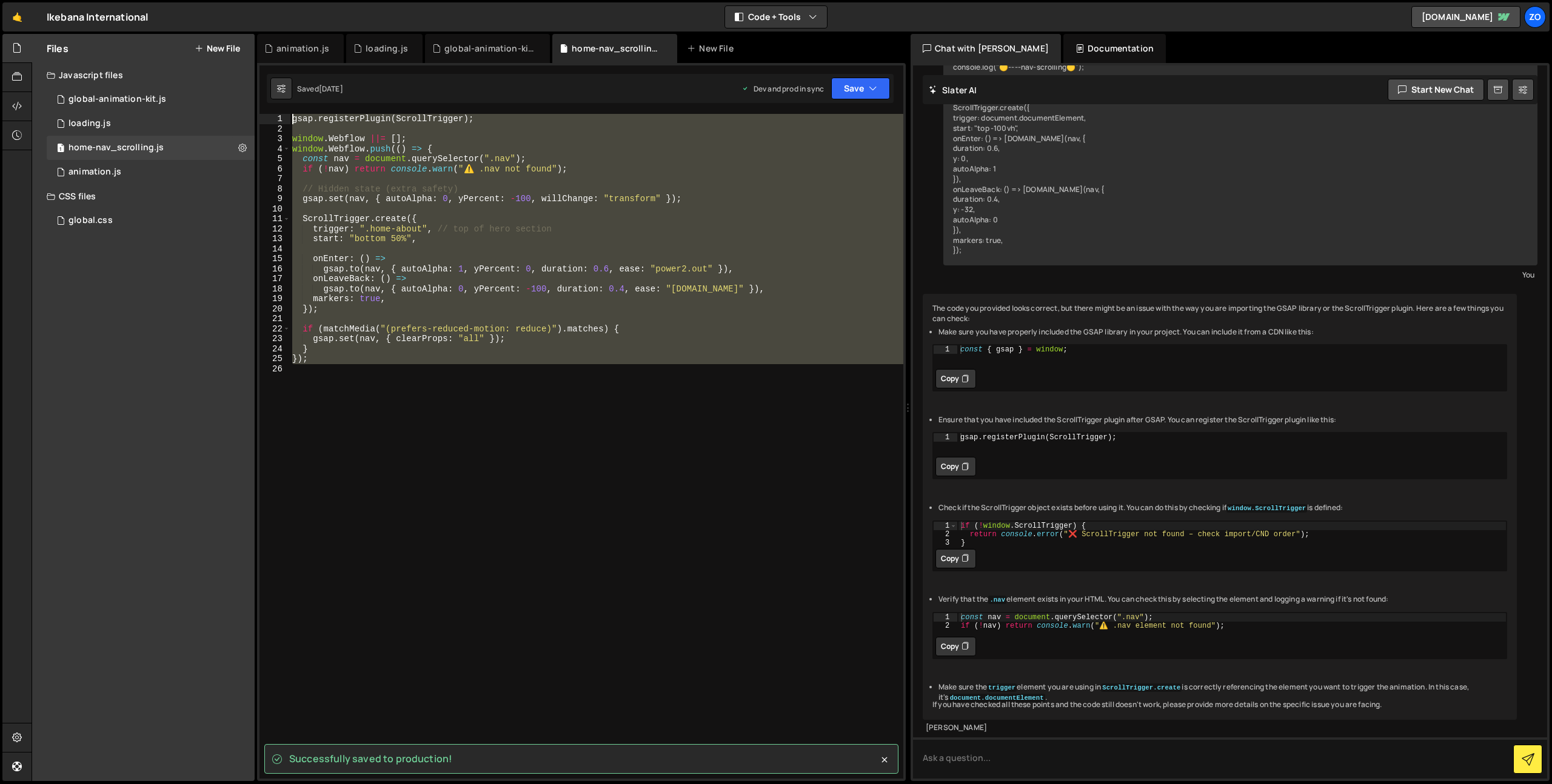
drag, startPoint x: 322, startPoint y: 380, endPoint x: 280, endPoint y: 109, distance: 274.2
click at [280, 109] on div "Successfully saved to production! gsap.set(nav, { clearProps: "all" }); 1 2 3 4…" at bounding box center [581, 422] width 649 height 719
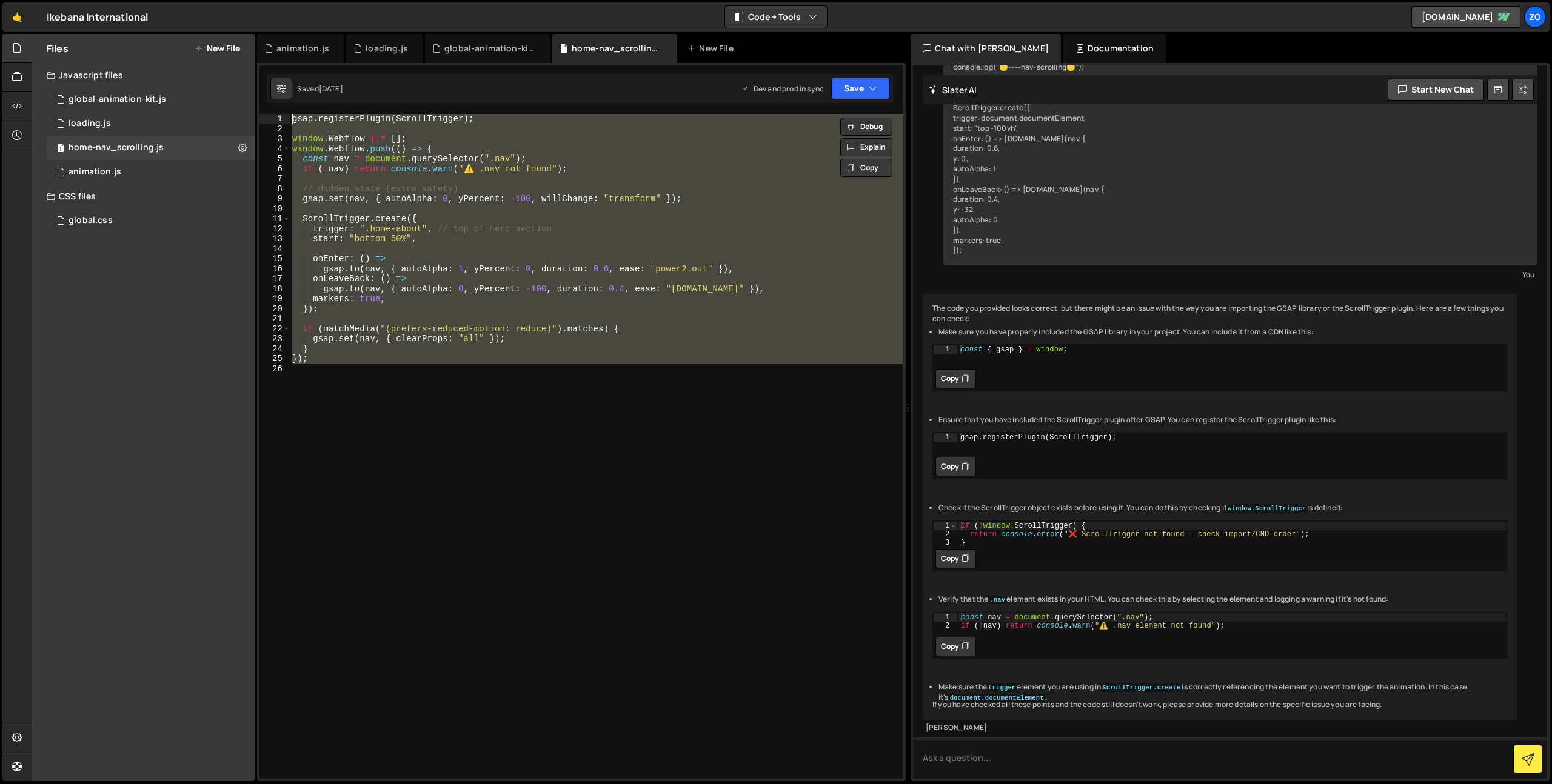
type textarea "// gsap.registerPlugin(ScrollTrigger);"
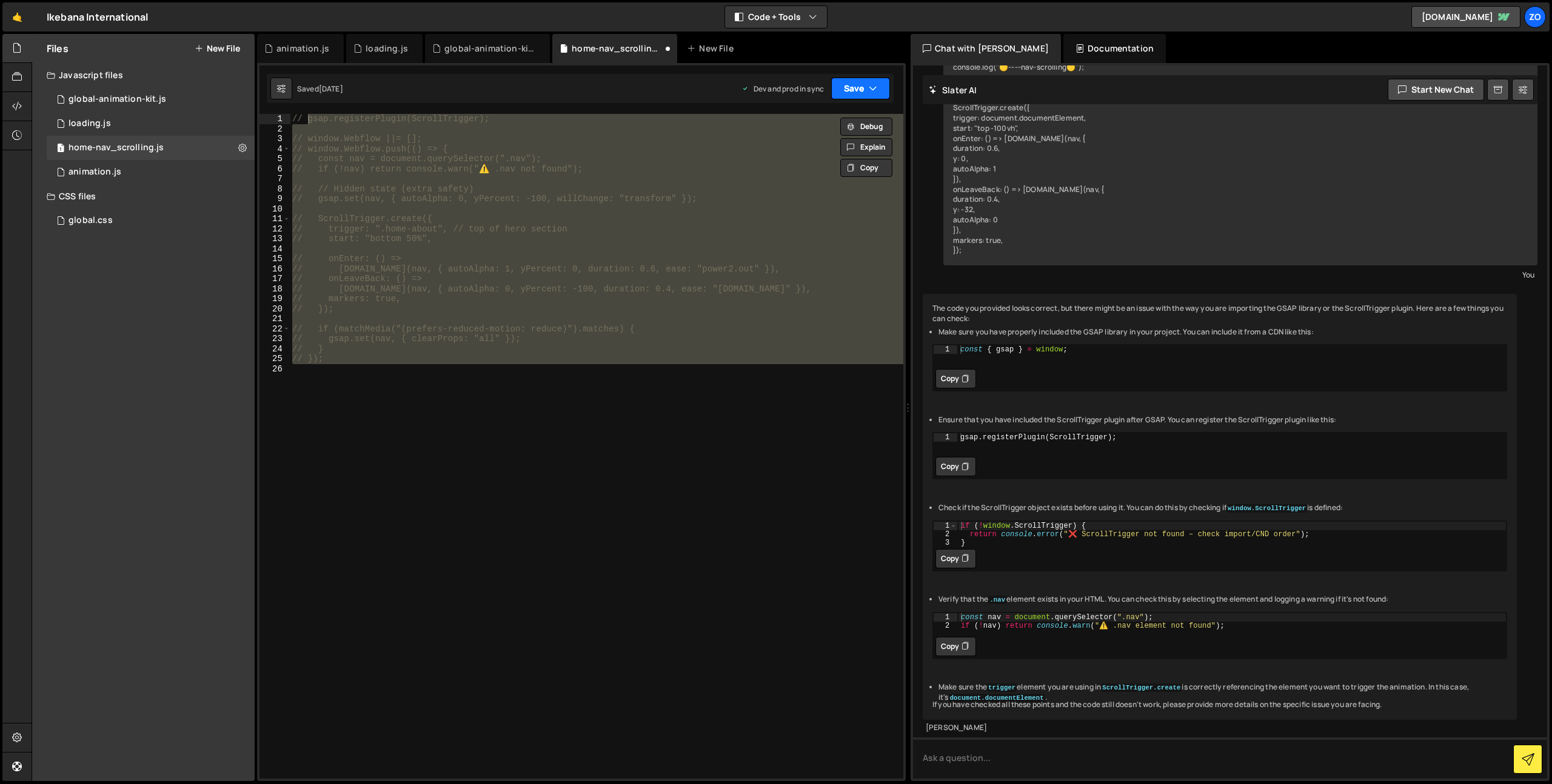
click at [871, 92] on icon "button" at bounding box center [873, 88] width 9 height 12
click at [852, 153] on div "Save to Production S" at bounding box center [819, 158] width 126 height 12
